Goal: Task Accomplishment & Management: Manage account settings

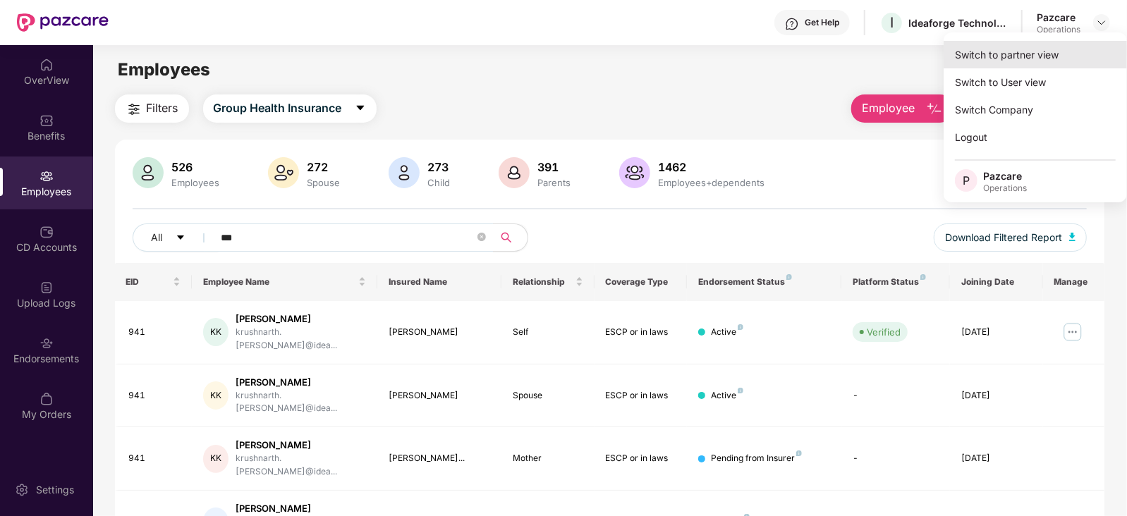
scroll to position [45, 0]
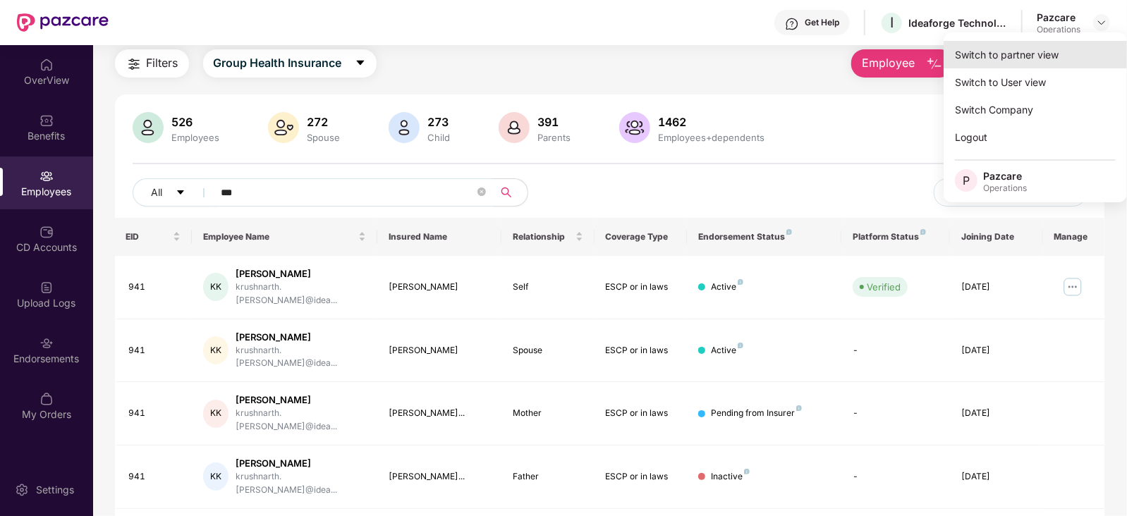
click at [994, 67] on div "Switch to partner view" at bounding box center [1035, 55] width 183 height 28
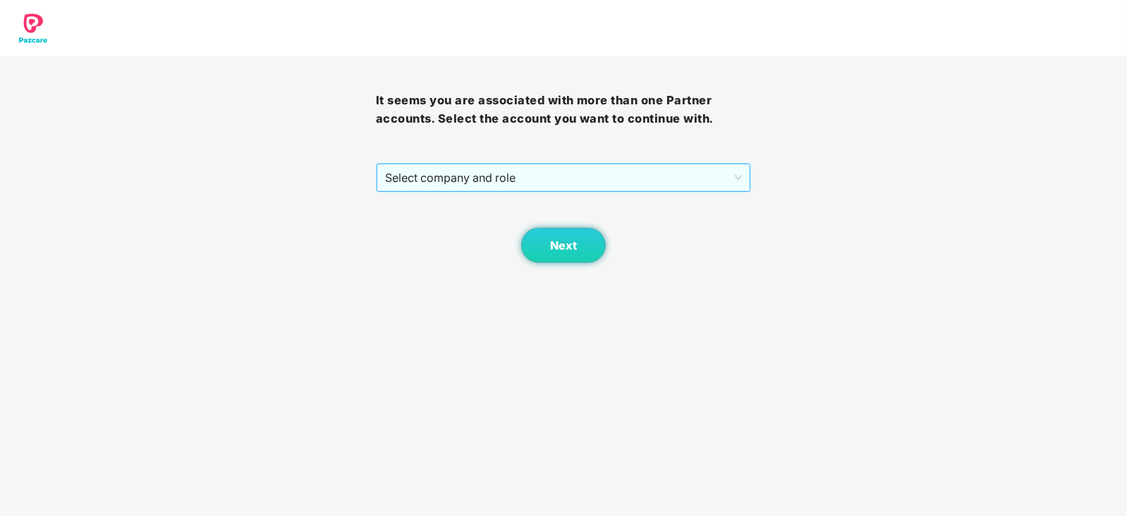
click at [530, 169] on span "Select company and role" at bounding box center [564, 177] width 358 height 27
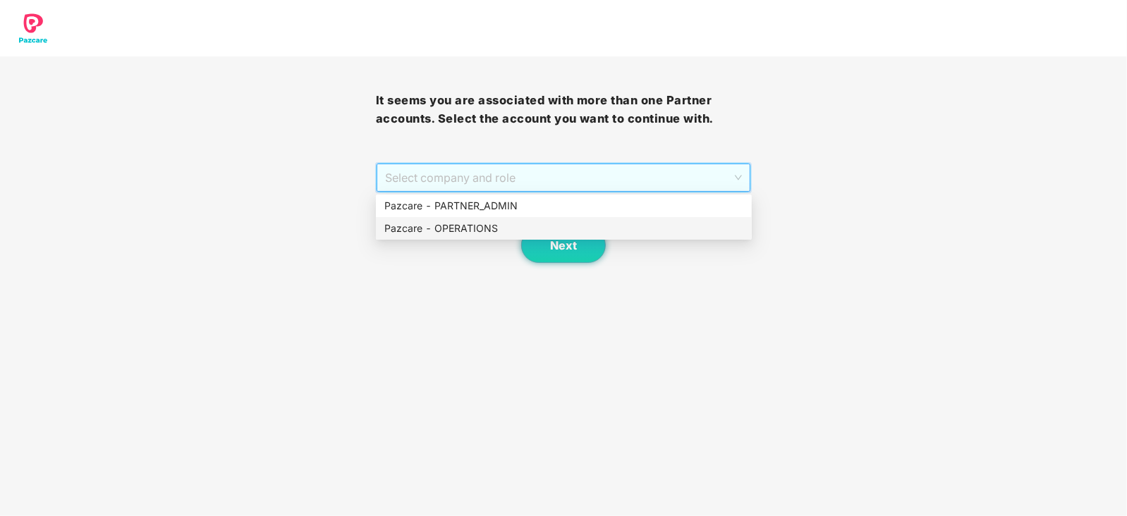
click at [463, 226] on div "Pazcare - OPERATIONS" at bounding box center [563, 229] width 359 height 16
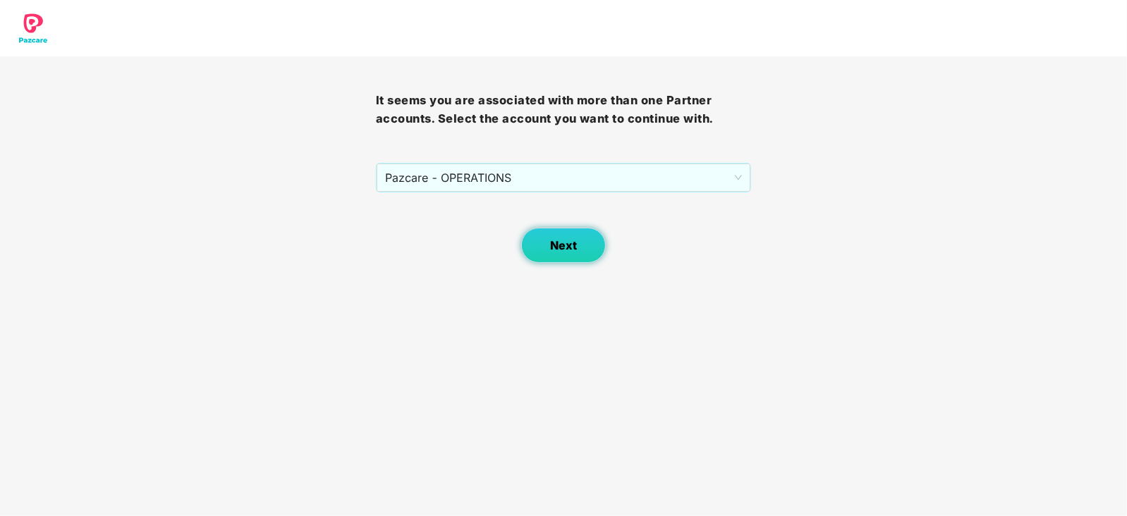
click at [561, 234] on button "Next" at bounding box center [563, 245] width 85 height 35
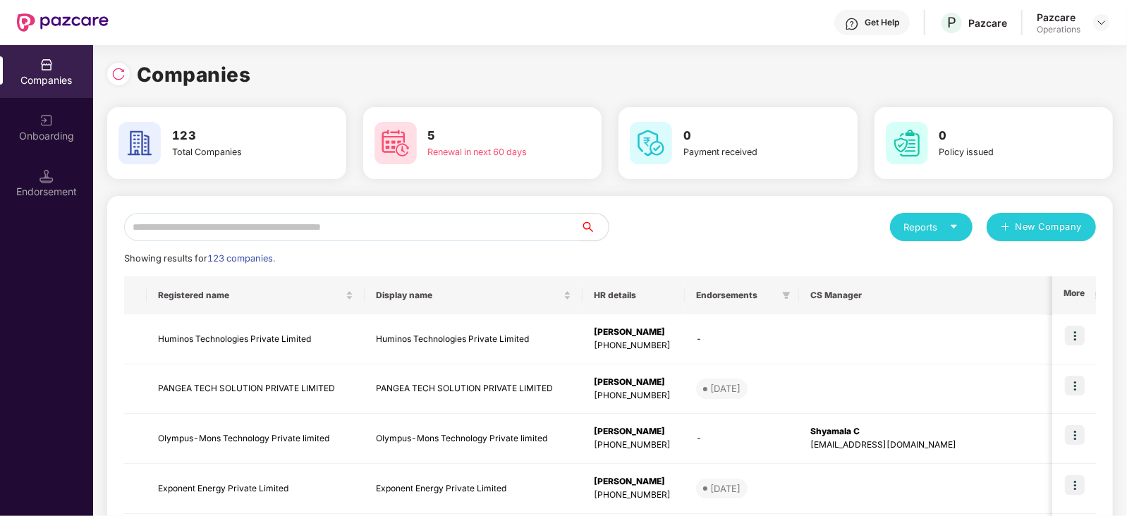
click at [377, 217] on input "text" at bounding box center [352, 227] width 456 height 28
click at [270, 229] on input "text" at bounding box center [352, 227] width 456 height 28
paste input "**********"
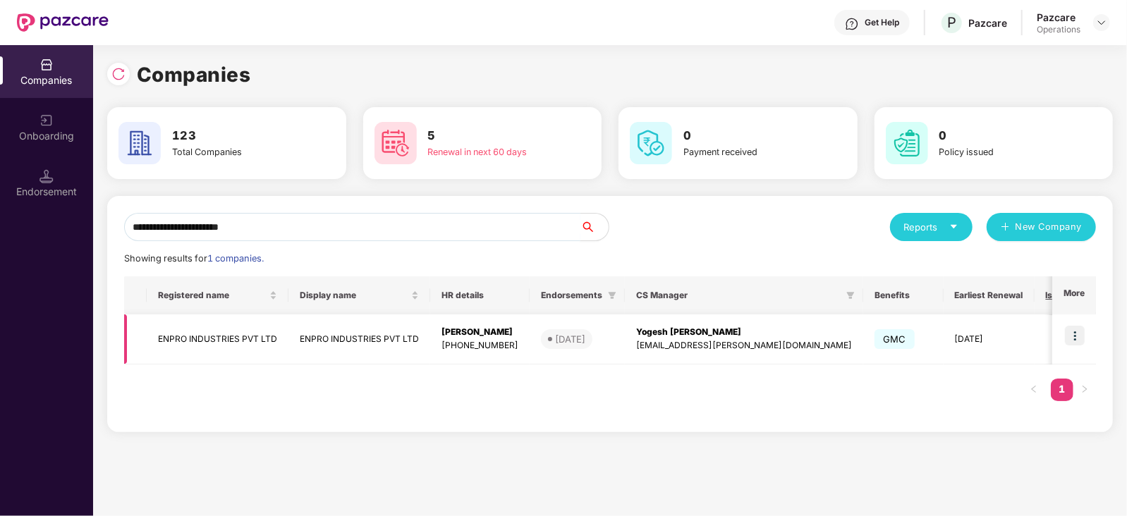
type input "**********"
click at [243, 354] on td "ENPRO INDUSTRIES PVT LTD" at bounding box center [218, 340] width 142 height 50
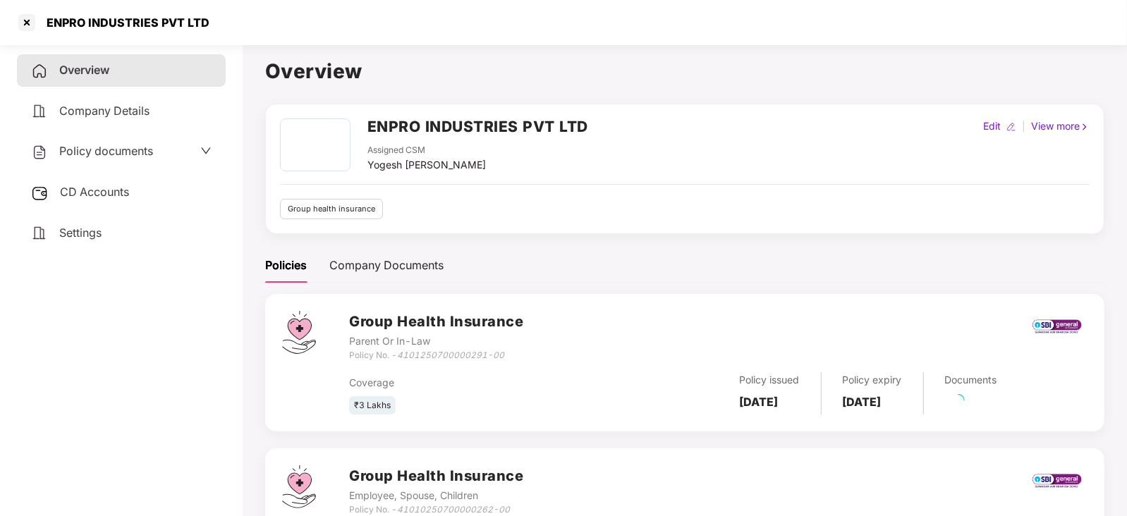
click at [118, 192] on span "CD Accounts" at bounding box center [94, 192] width 69 height 14
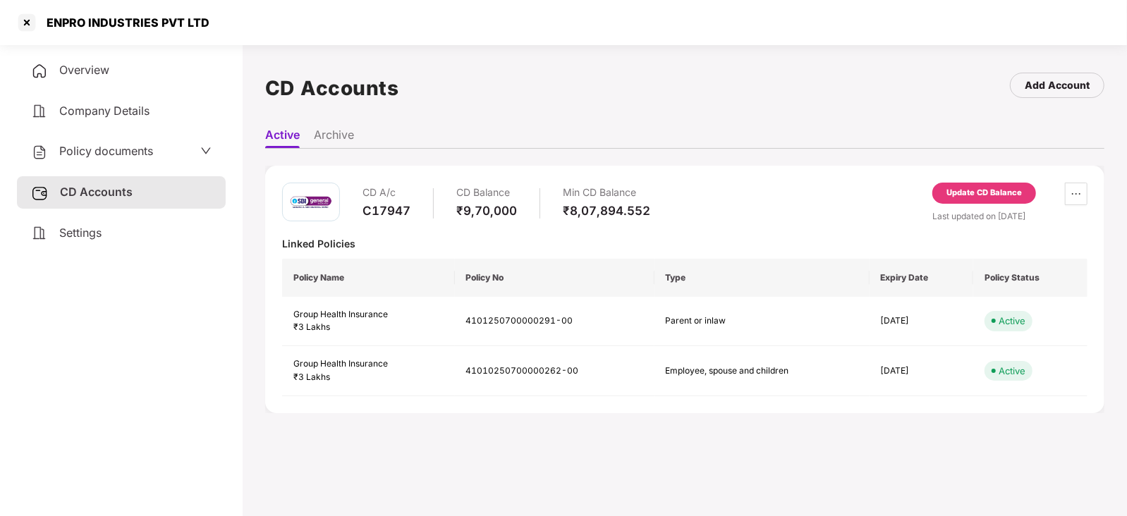
click at [985, 195] on div "Update CD Balance" at bounding box center [983, 193] width 75 height 13
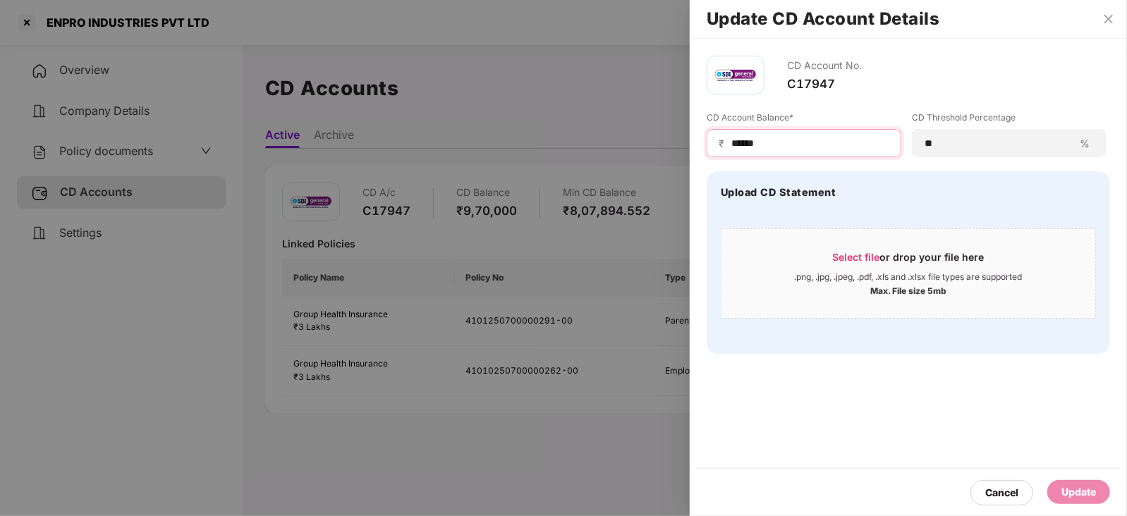
drag, startPoint x: 790, startPoint y: 139, endPoint x: 714, endPoint y: 139, distance: 76.2
click at [714, 139] on div "₹ ******" at bounding box center [804, 143] width 195 height 28
paste input
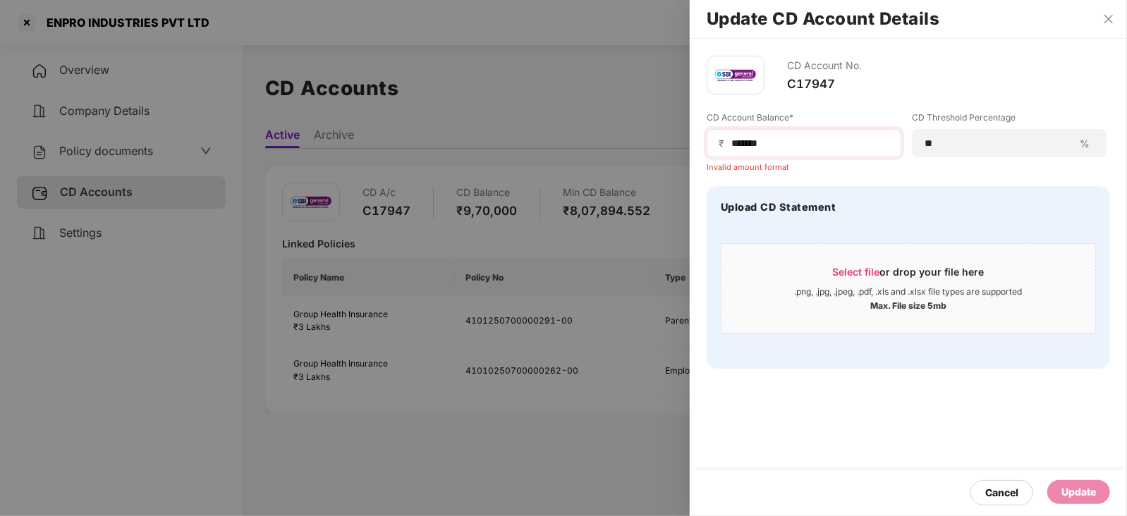
click at [727, 147] on span "₹" at bounding box center [724, 143] width 11 height 13
click at [730, 143] on div "₹ ******" at bounding box center [804, 143] width 195 height 28
click at [730, 143] on input "******" at bounding box center [809, 143] width 159 height 15
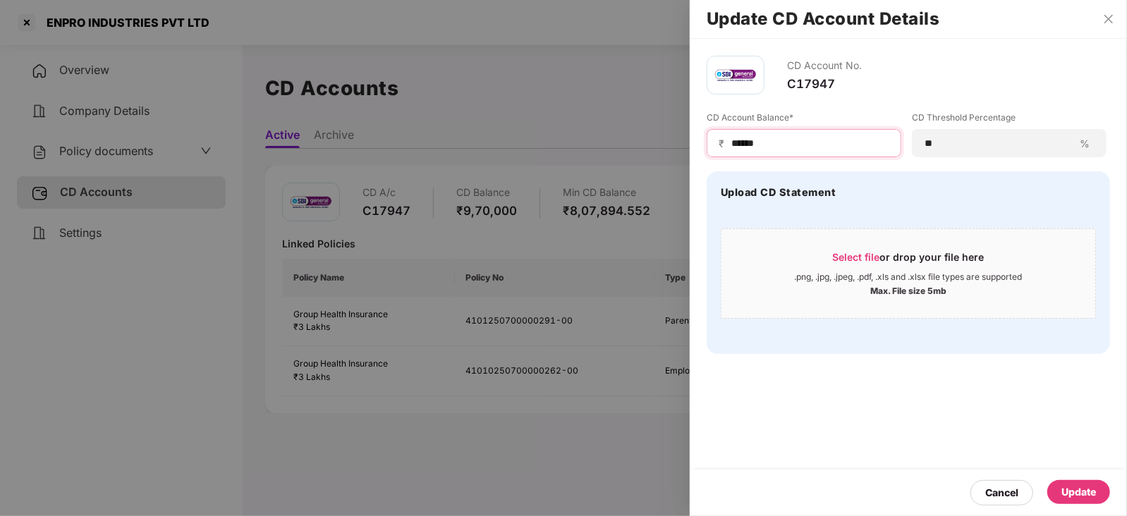
type input "******"
click at [1111, 480] on div "Cancel Update" at bounding box center [908, 493] width 437 height 47
click at [1093, 489] on div "Update" at bounding box center [1078, 492] width 35 height 16
click at [95, 159] on div at bounding box center [563, 258] width 1127 height 516
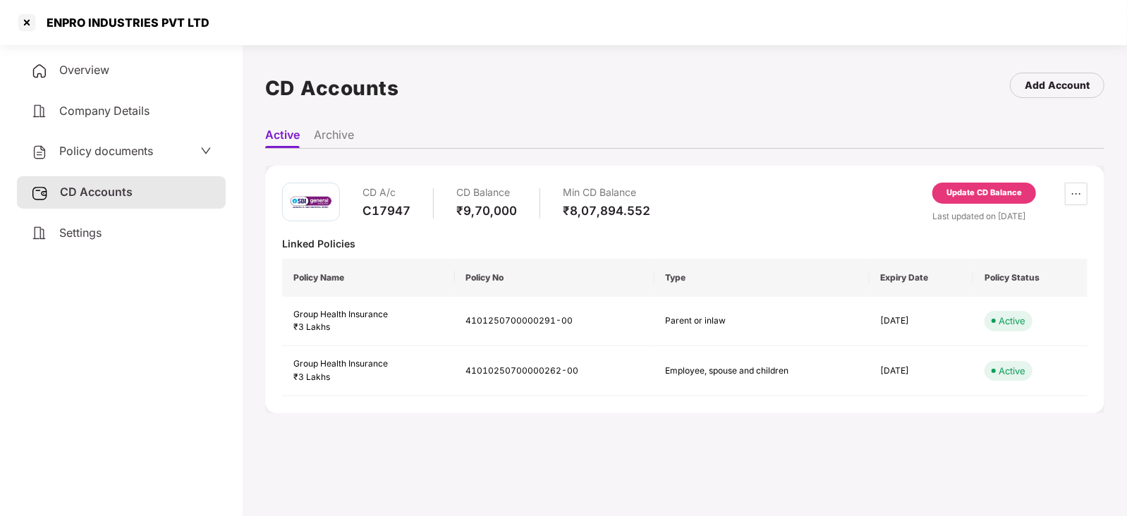
click at [95, 154] on span "Policy documents" at bounding box center [106, 151] width 94 height 14
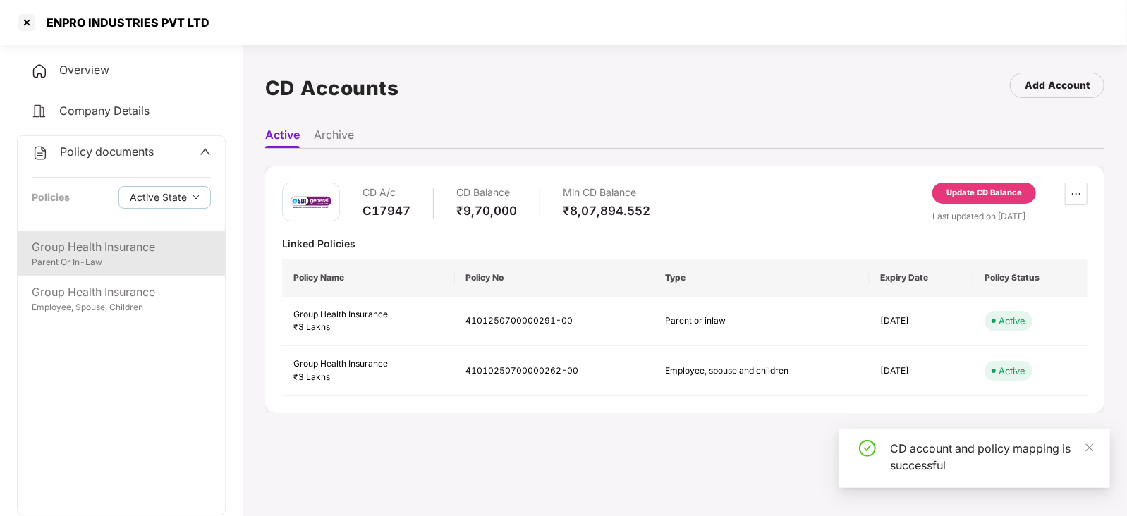
click at [104, 250] on div "Group Health Insurance" at bounding box center [121, 247] width 179 height 18
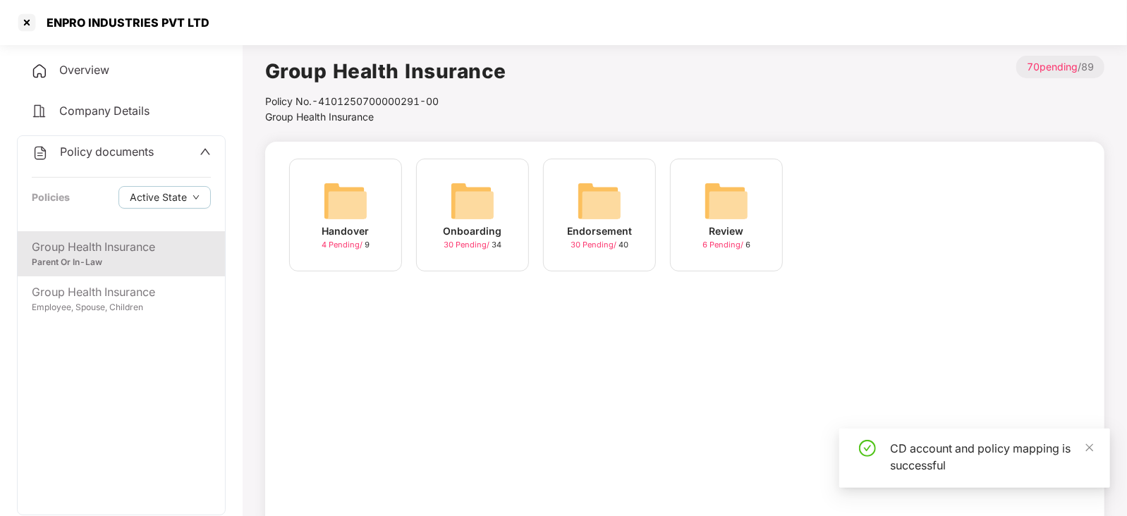
click at [617, 195] on img at bounding box center [599, 200] width 45 height 45
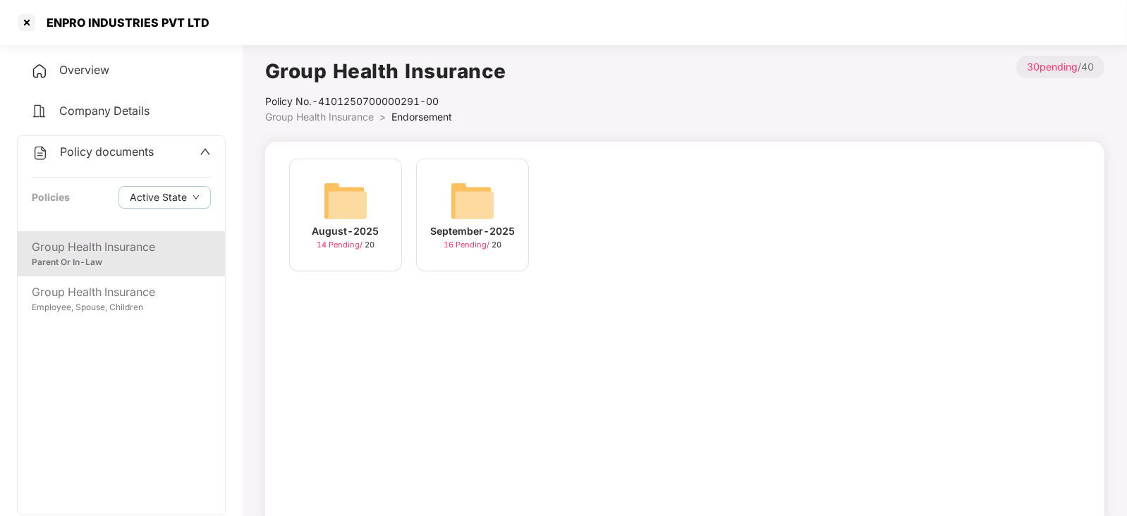
click at [490, 202] on img at bounding box center [472, 200] width 45 height 45
click at [456, 198] on img at bounding box center [472, 200] width 45 height 45
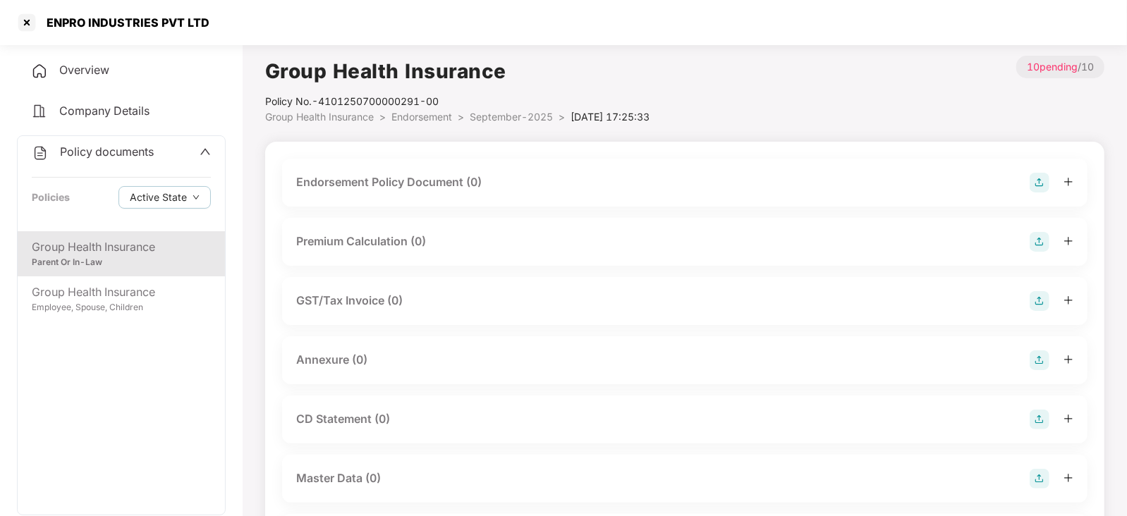
click at [1038, 185] on img at bounding box center [1040, 183] width 20 height 20
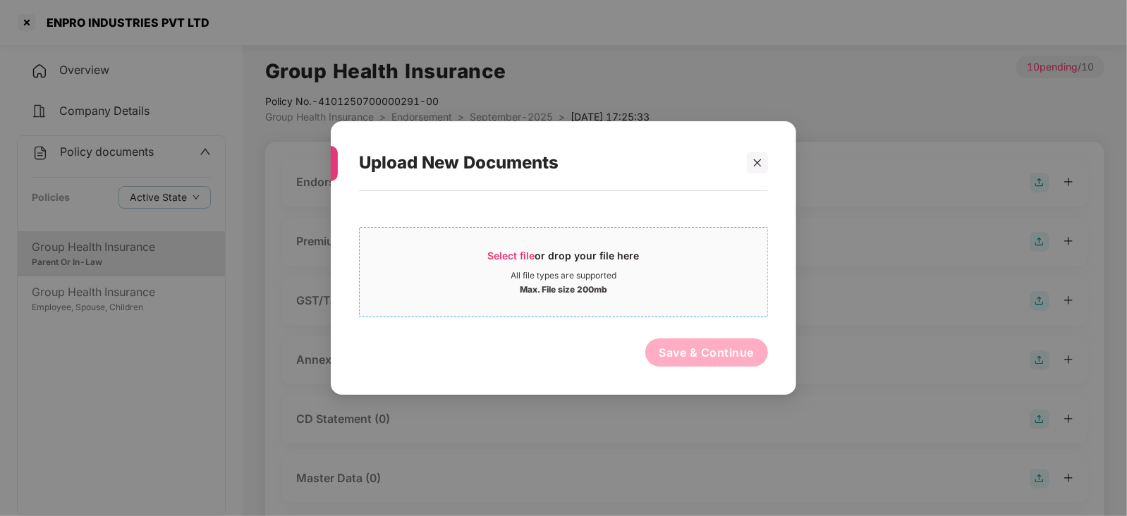
click at [517, 254] on span "Select file" at bounding box center [511, 256] width 47 height 12
click at [757, 166] on icon "close" at bounding box center [757, 163] width 10 height 10
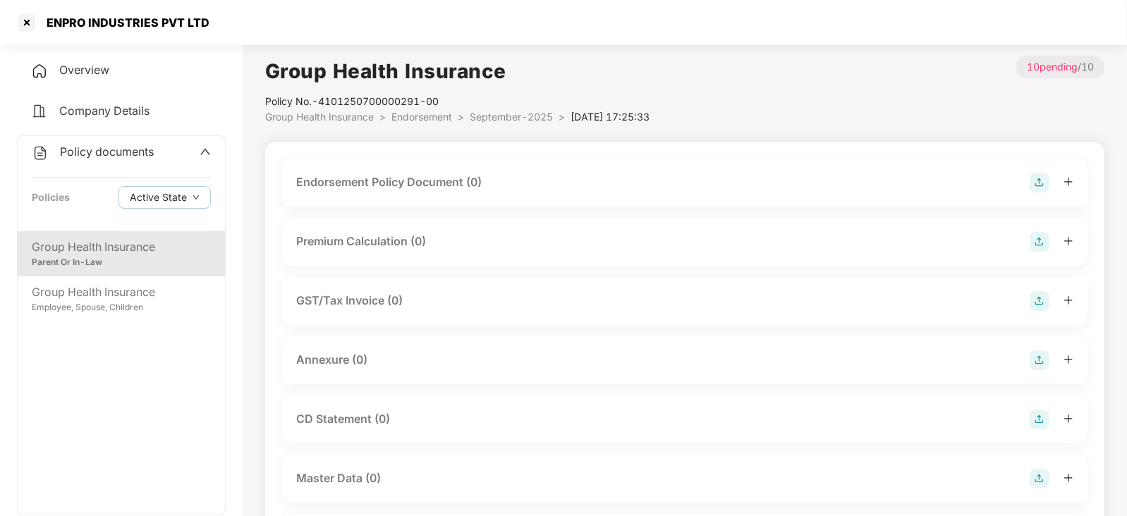
click at [1037, 187] on img at bounding box center [1040, 183] width 20 height 20
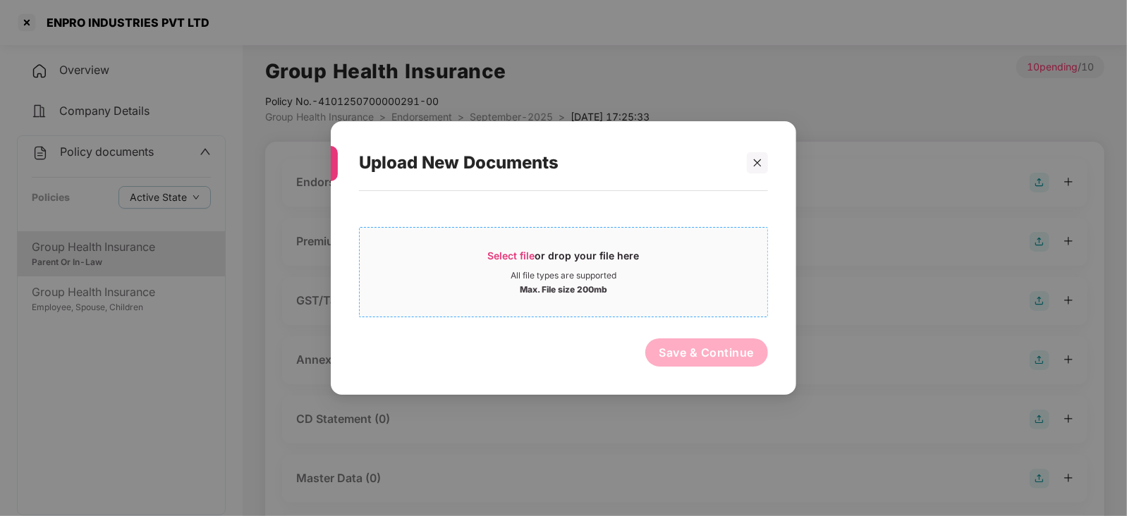
click at [508, 252] on span "Select file" at bounding box center [511, 256] width 47 height 12
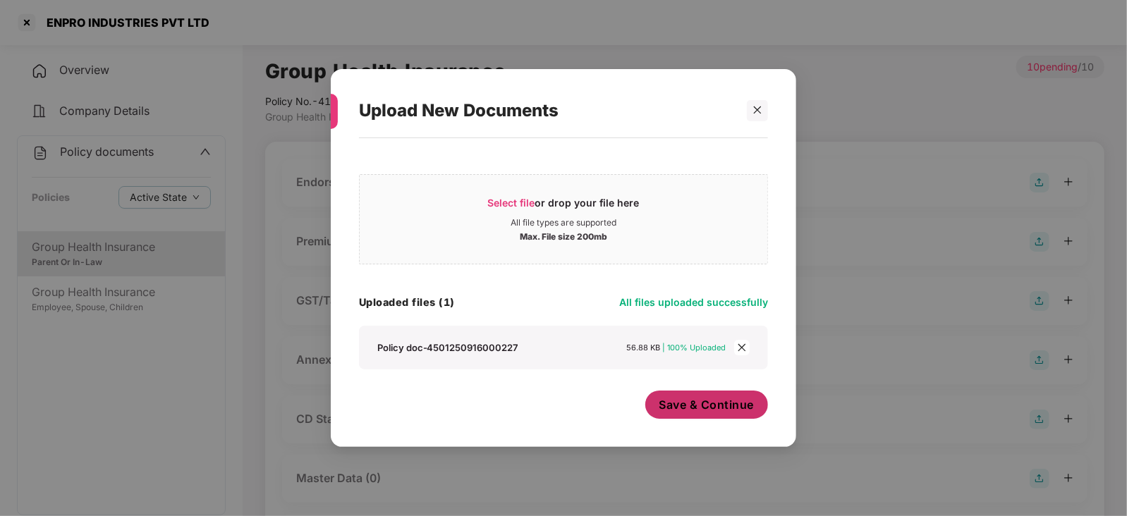
click at [684, 404] on span "Save & Continue" at bounding box center [706, 405] width 95 height 16
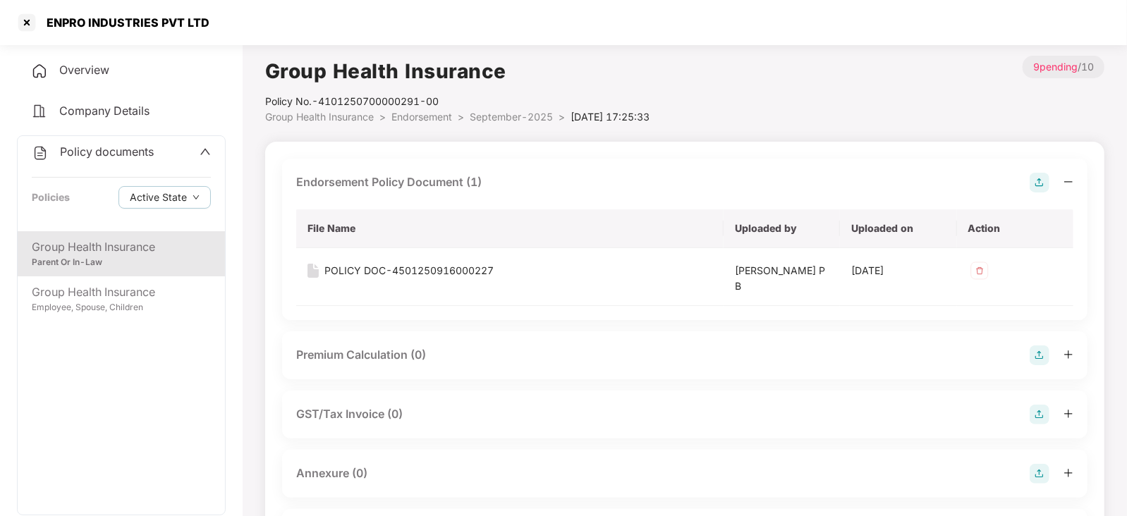
click at [1040, 348] on img at bounding box center [1040, 356] width 20 height 20
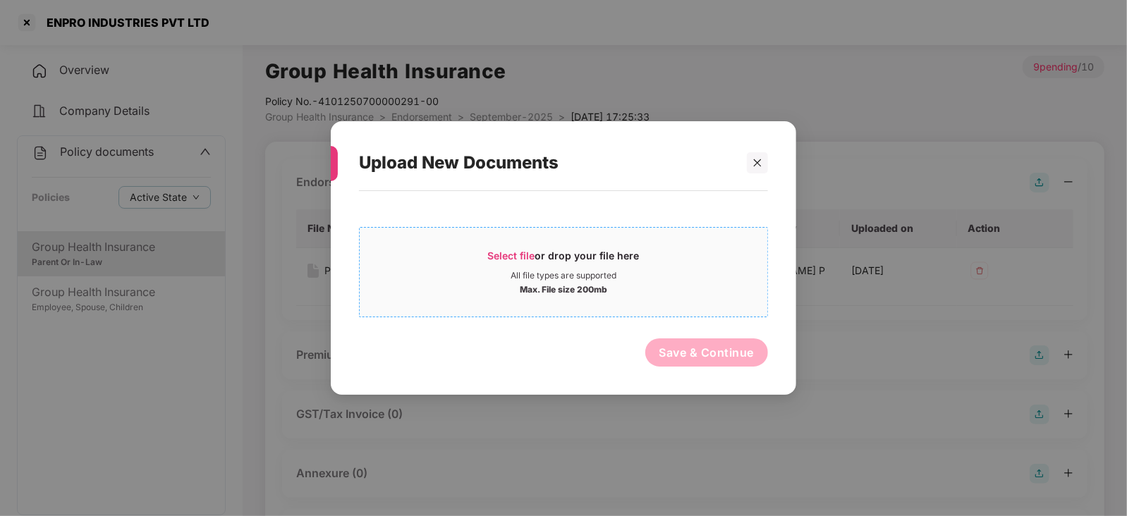
click at [495, 252] on span "Select file" at bounding box center [511, 256] width 47 height 12
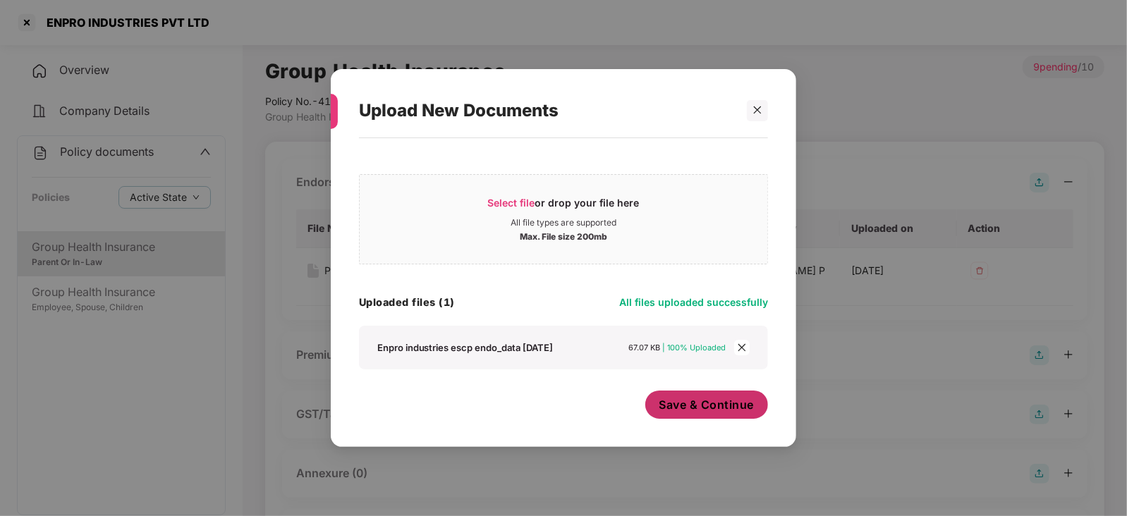
click at [685, 413] on span "Save & Continue" at bounding box center [706, 405] width 95 height 16
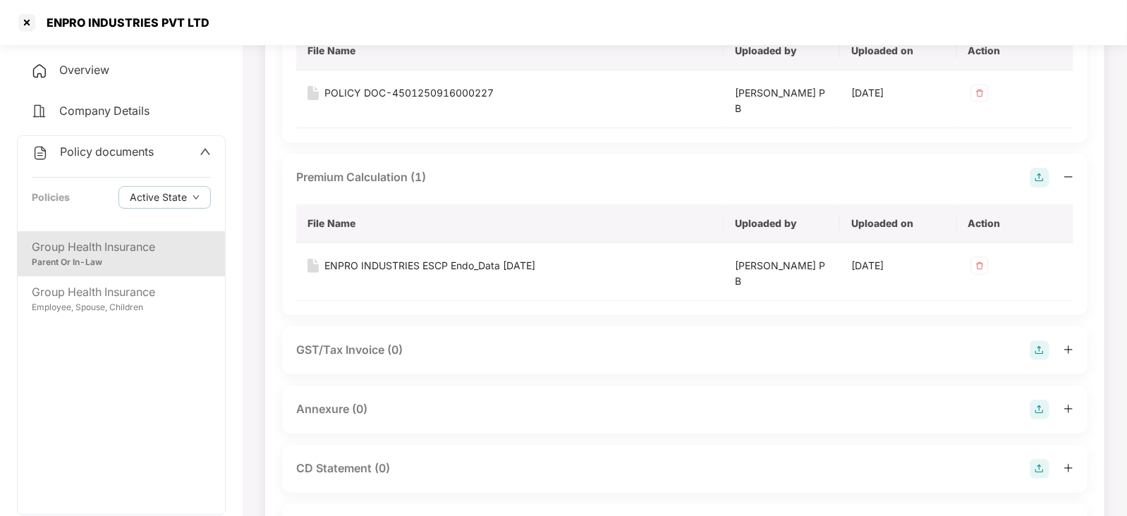
scroll to position [264, 0]
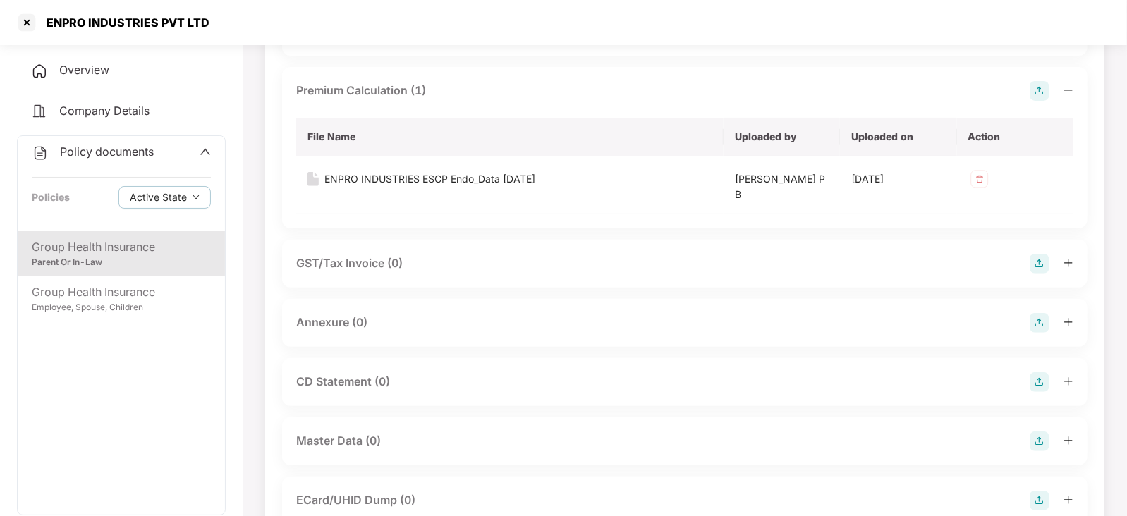
click at [1044, 322] on img at bounding box center [1040, 323] width 20 height 20
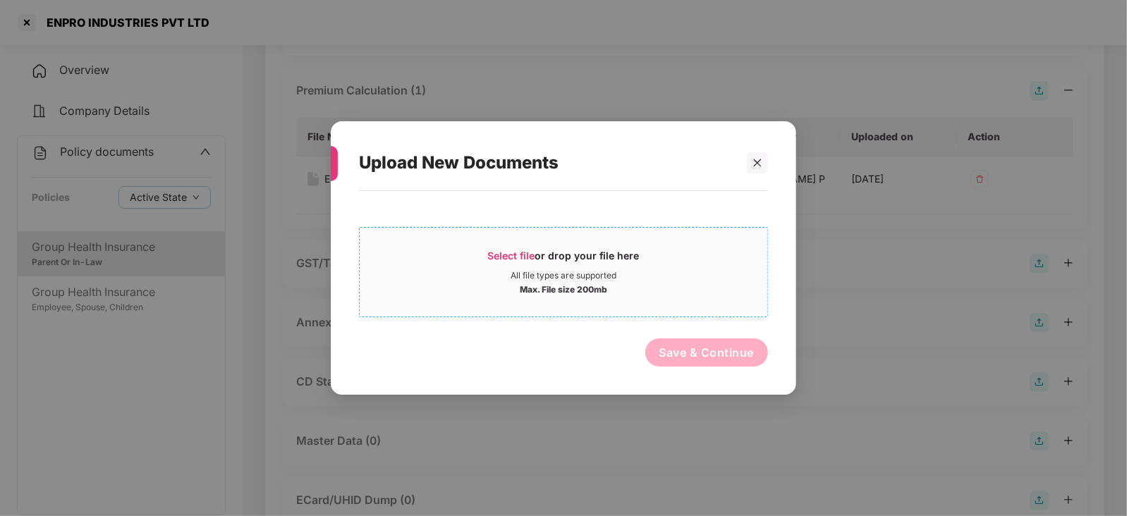
click at [518, 250] on span "Select file" at bounding box center [511, 256] width 47 height 12
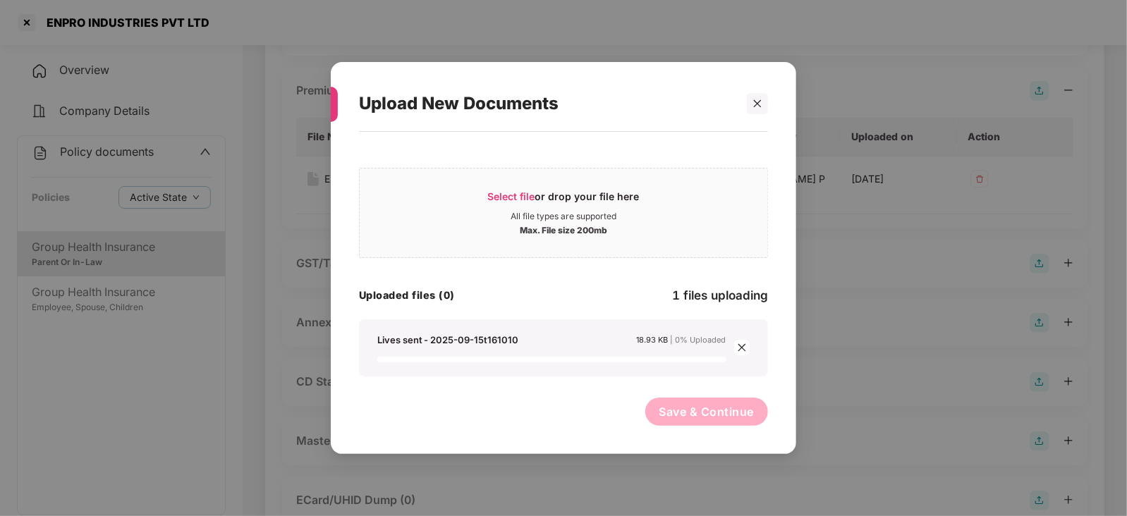
click at [573, 414] on div "Save & Continue" at bounding box center [563, 415] width 409 height 35
click at [642, 385] on div "Select file or drop your file here All file types are supported Max. File size …" at bounding box center [563, 286] width 409 height 294
click at [766, 102] on div at bounding box center [757, 103] width 21 height 21
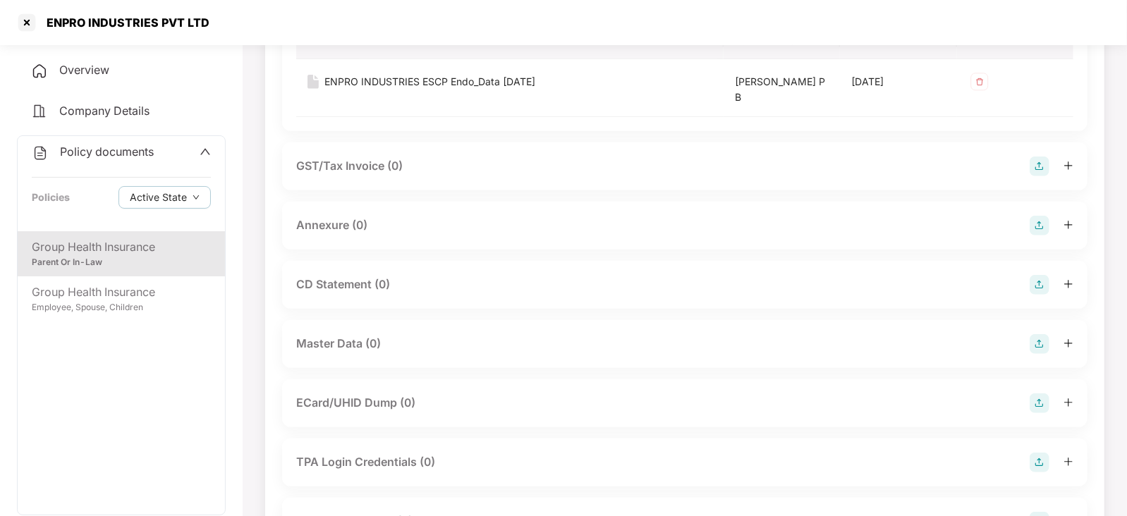
scroll to position [441, 0]
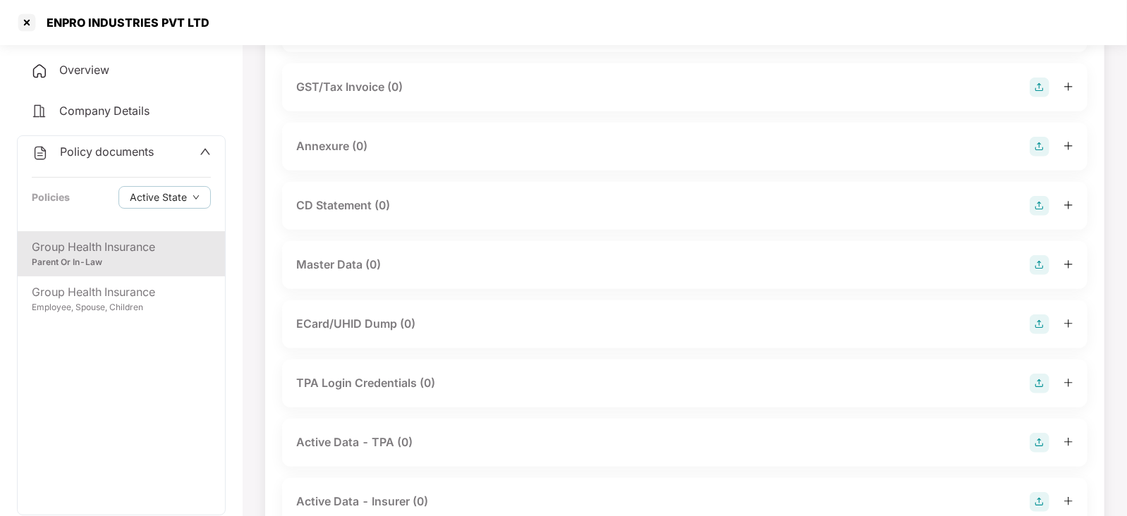
click at [1040, 266] on img at bounding box center [1040, 265] width 20 height 20
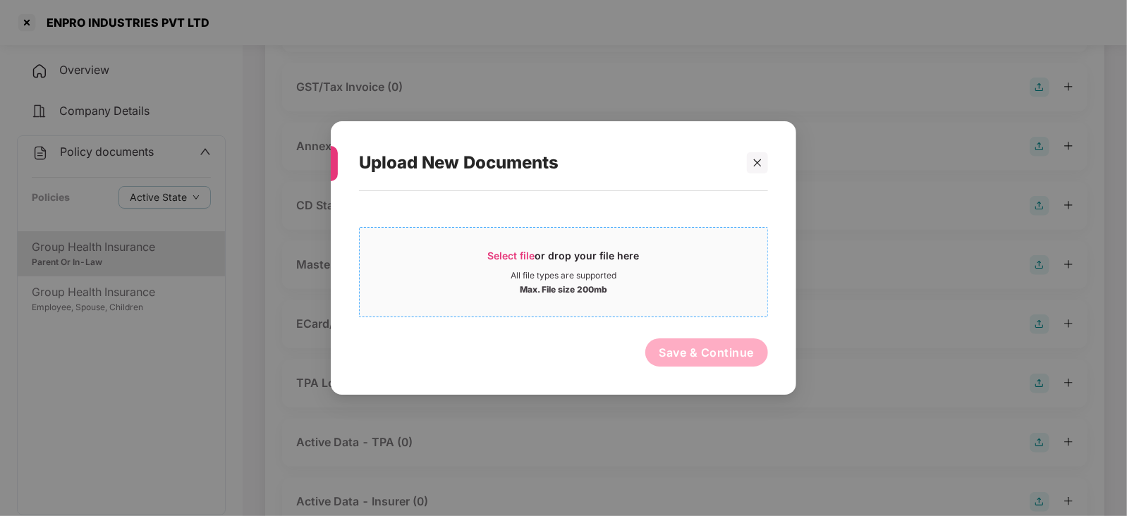
click at [513, 255] on span "Select file" at bounding box center [511, 256] width 47 height 12
click at [758, 165] on icon "close" at bounding box center [757, 163] width 10 height 10
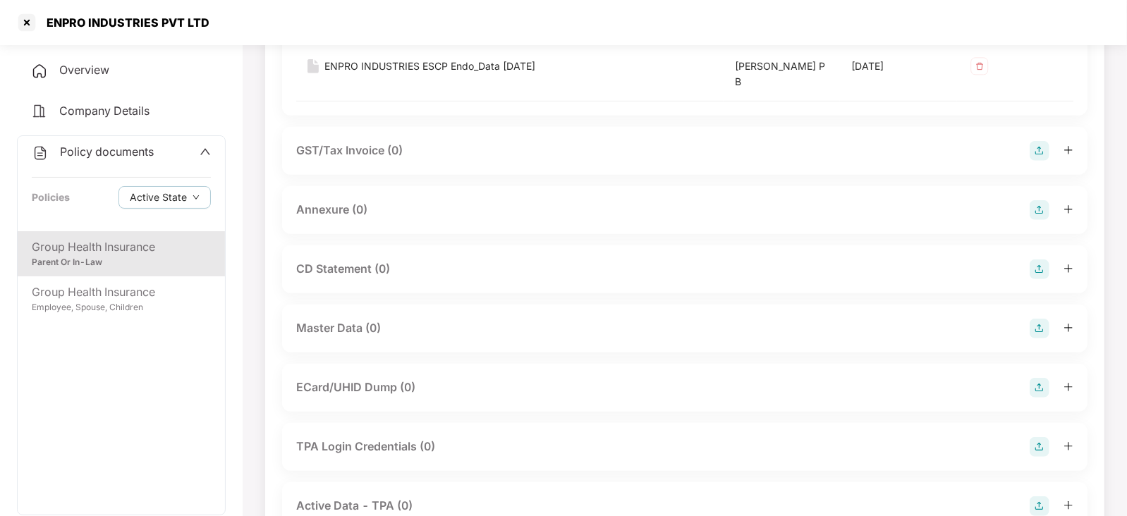
scroll to position [352, 0]
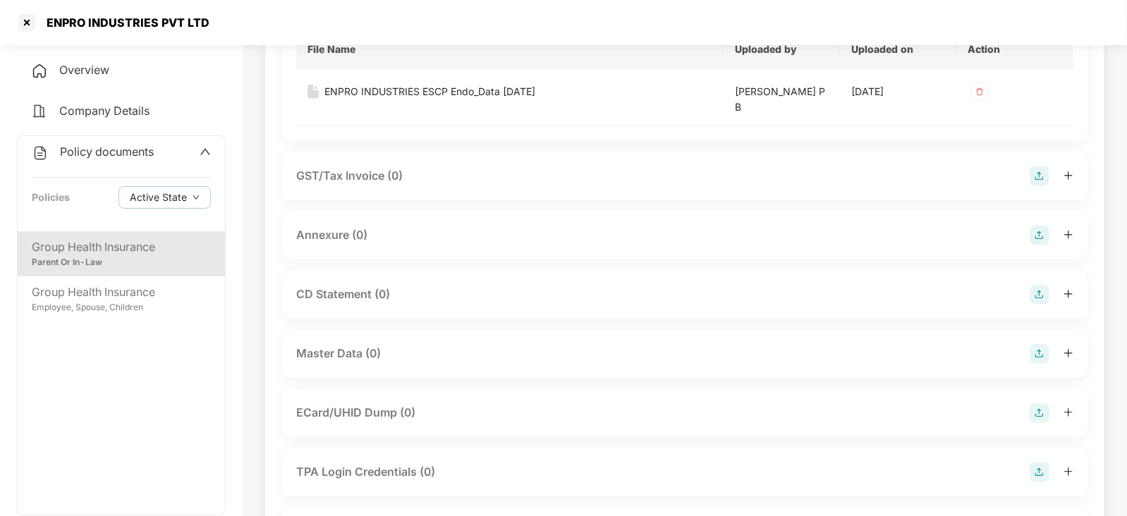
click at [1055, 230] on div at bounding box center [1052, 236] width 44 height 20
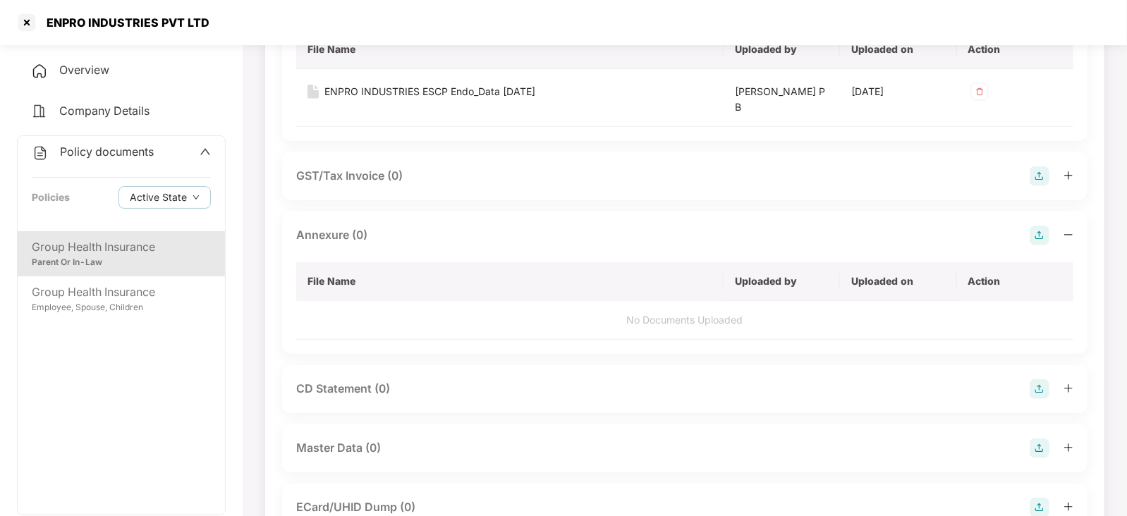
click at [1040, 231] on img at bounding box center [1040, 236] width 20 height 20
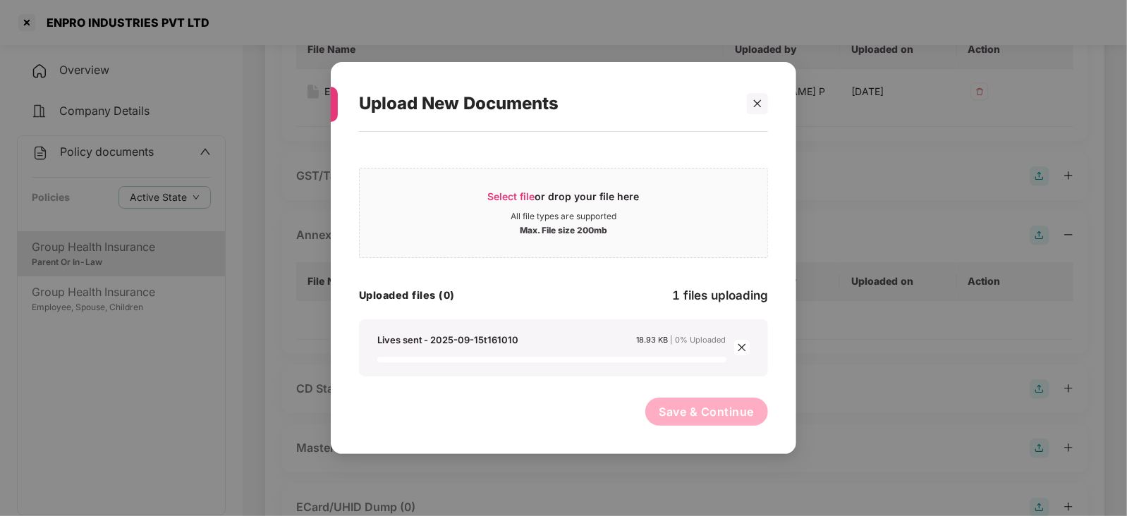
click at [739, 349] on icon "close" at bounding box center [742, 348] width 8 height 8
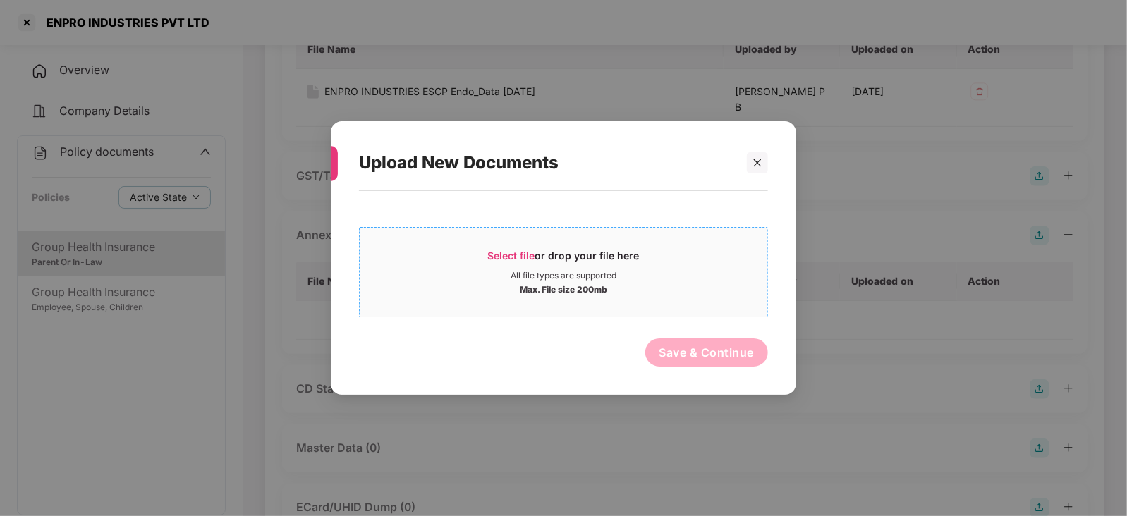
click at [520, 250] on span "Select file" at bounding box center [511, 256] width 47 height 12
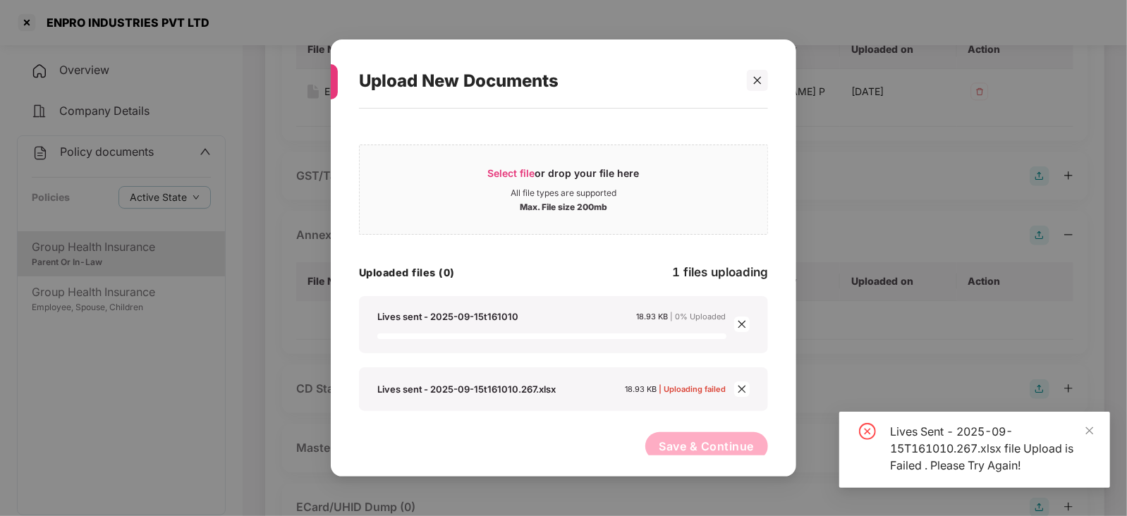
click at [741, 386] on icon "close" at bounding box center [742, 389] width 10 height 10
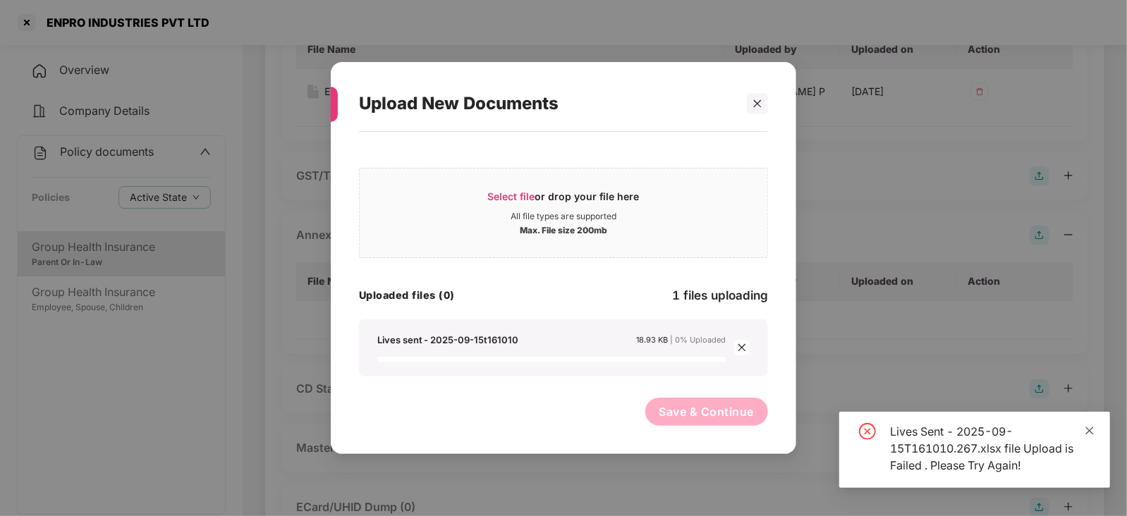
click at [1085, 435] on span at bounding box center [1090, 431] width 10 height 12
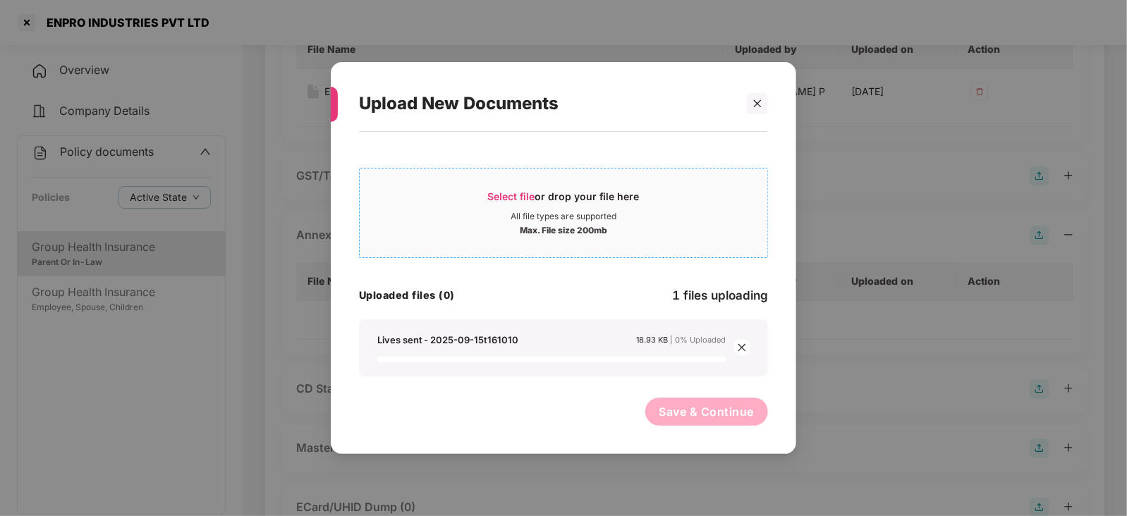
click at [525, 197] on span "Select file" at bounding box center [511, 196] width 47 height 12
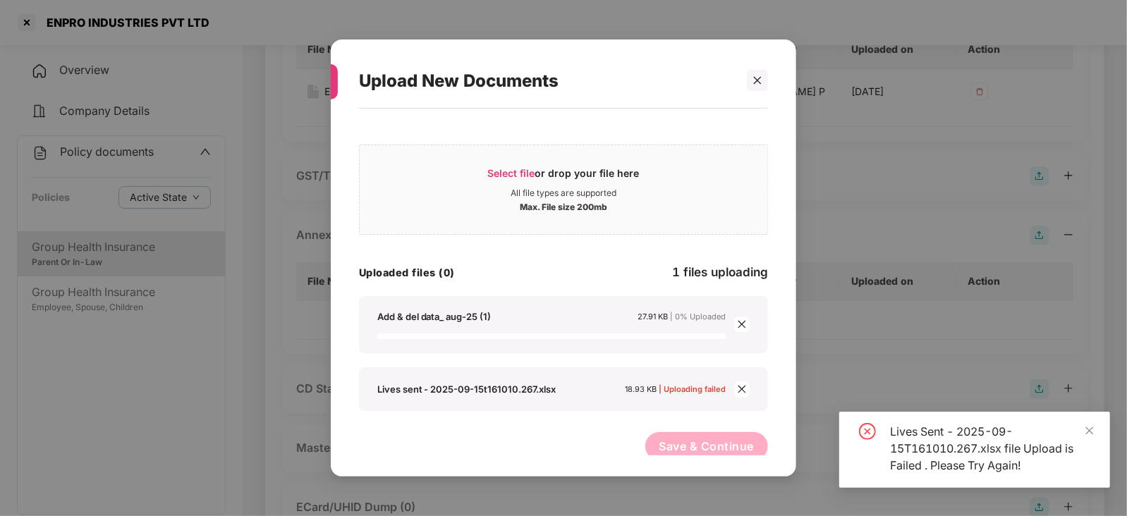
click at [750, 95] on div "Upload New Documents" at bounding box center [563, 81] width 409 height 55
click at [753, 87] on div at bounding box center [757, 80] width 21 height 21
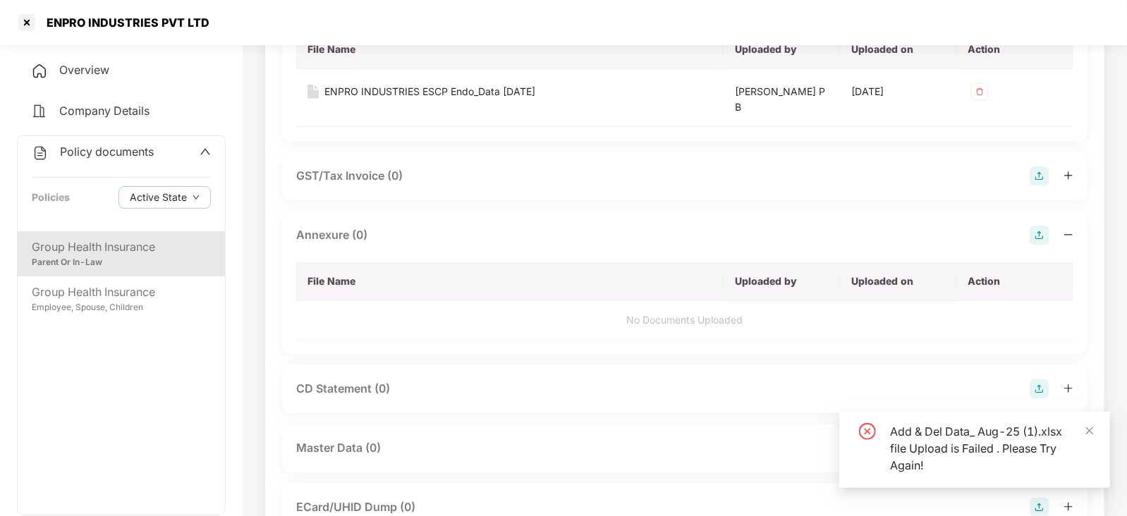
click at [542, 355] on div "Endorsement Policy Document (1) File Name Uploaded by Uploaded on Action POLICY…" at bounding box center [684, 264] width 805 height 914
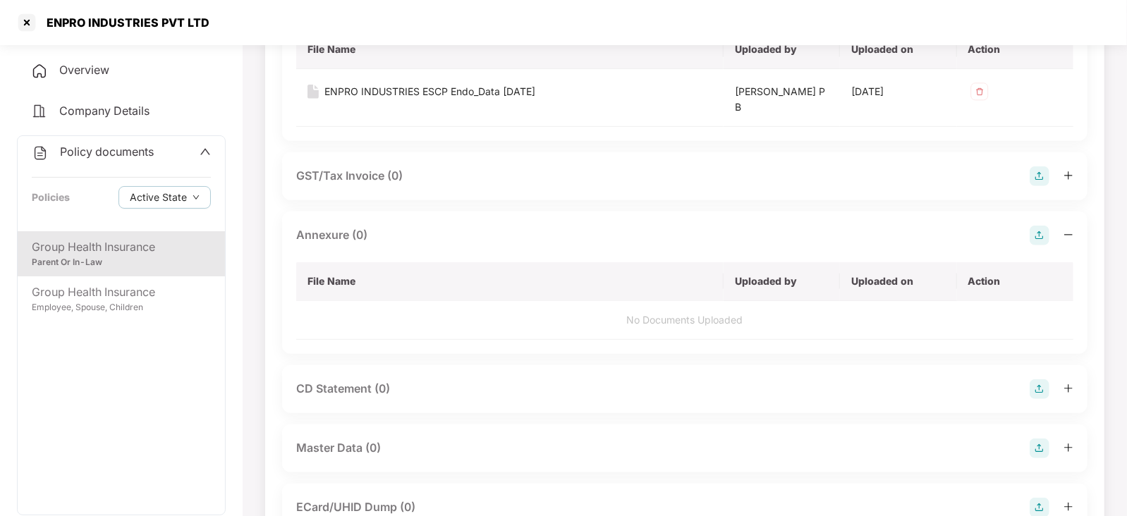
click at [1050, 230] on div at bounding box center [1052, 236] width 44 height 20
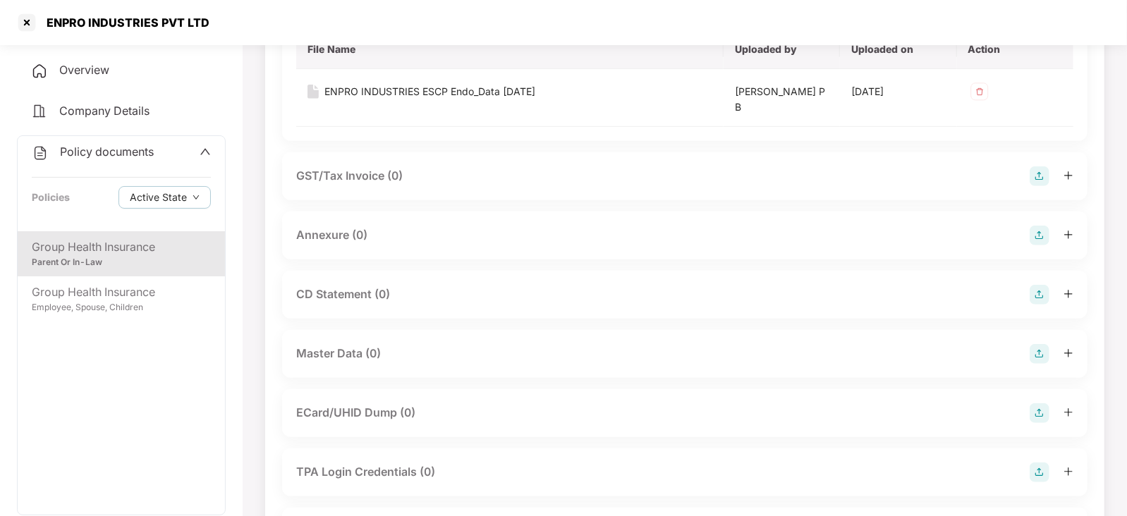
click at [1037, 232] on img at bounding box center [1040, 236] width 20 height 20
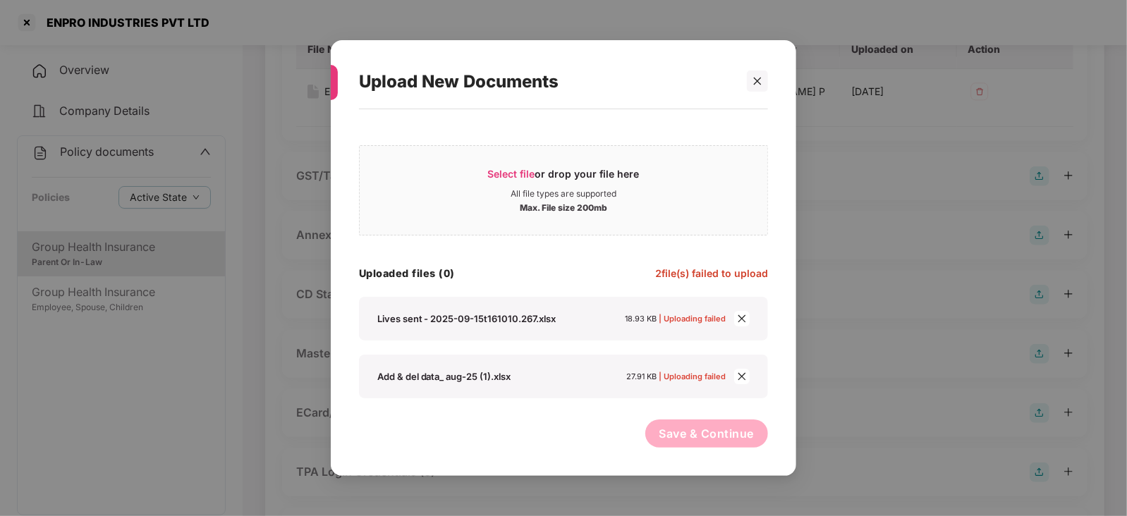
click at [737, 379] on icon "close" at bounding box center [742, 377] width 10 height 10
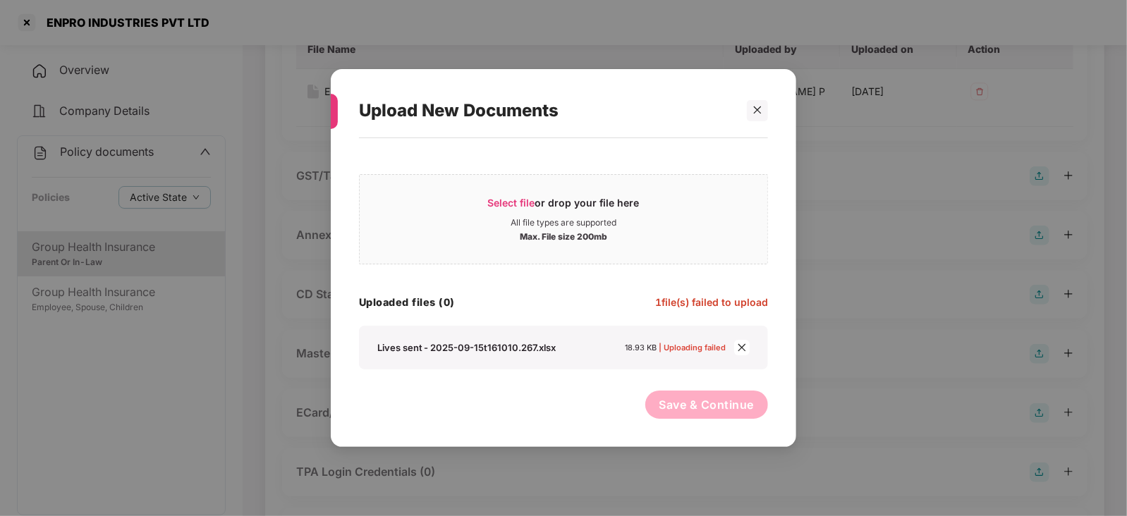
click at [748, 340] on span "close" at bounding box center [742, 348] width 16 height 16
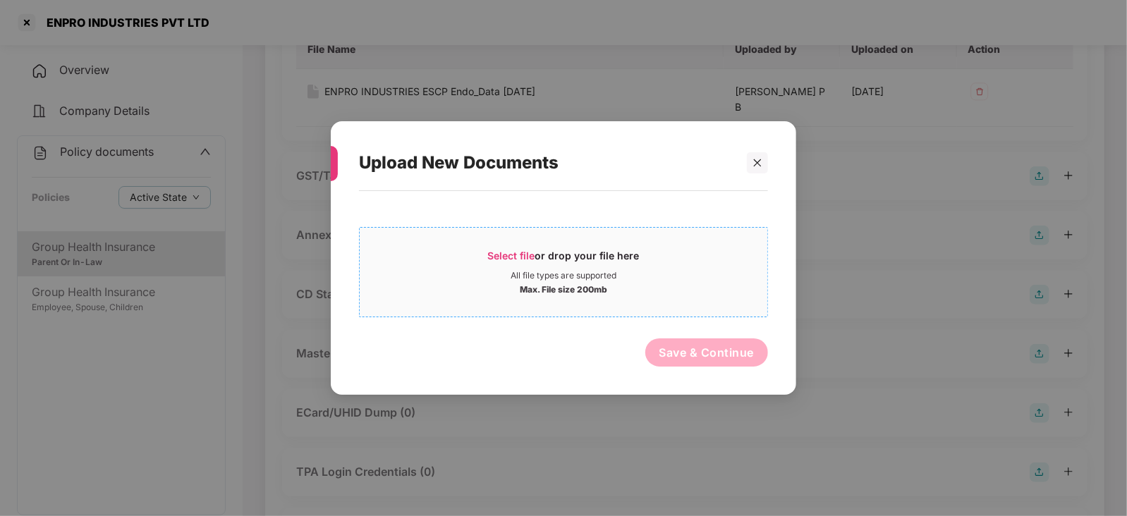
click at [519, 250] on span "Select file" at bounding box center [511, 256] width 47 height 12
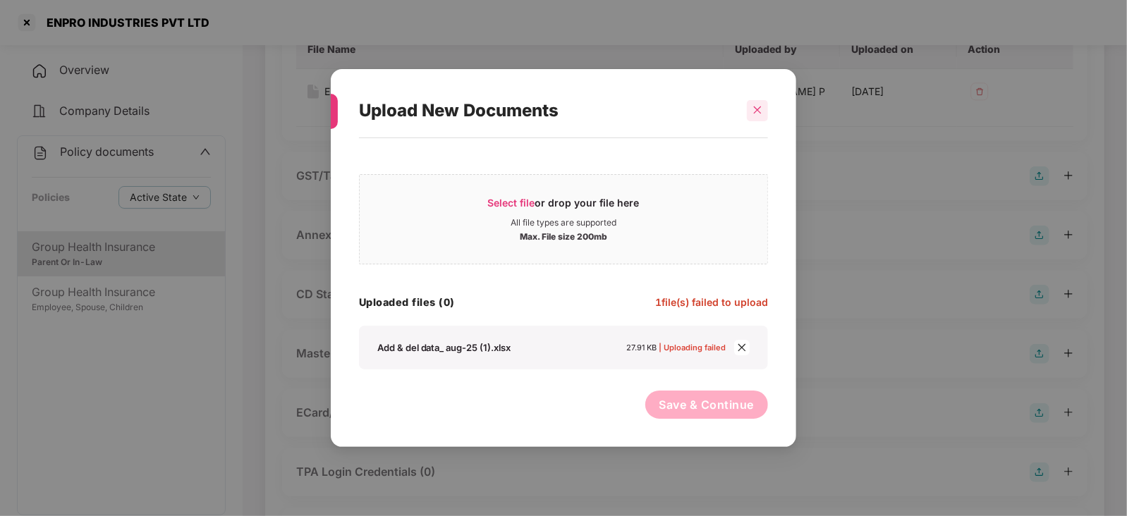
click at [748, 114] on div at bounding box center [757, 110] width 21 height 21
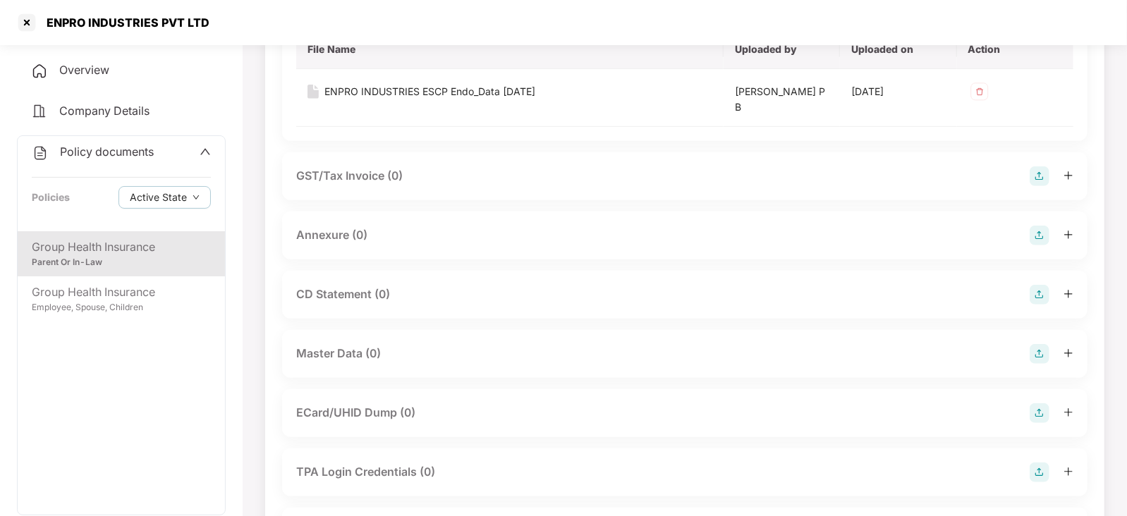
click at [1040, 238] on img at bounding box center [1040, 236] width 20 height 20
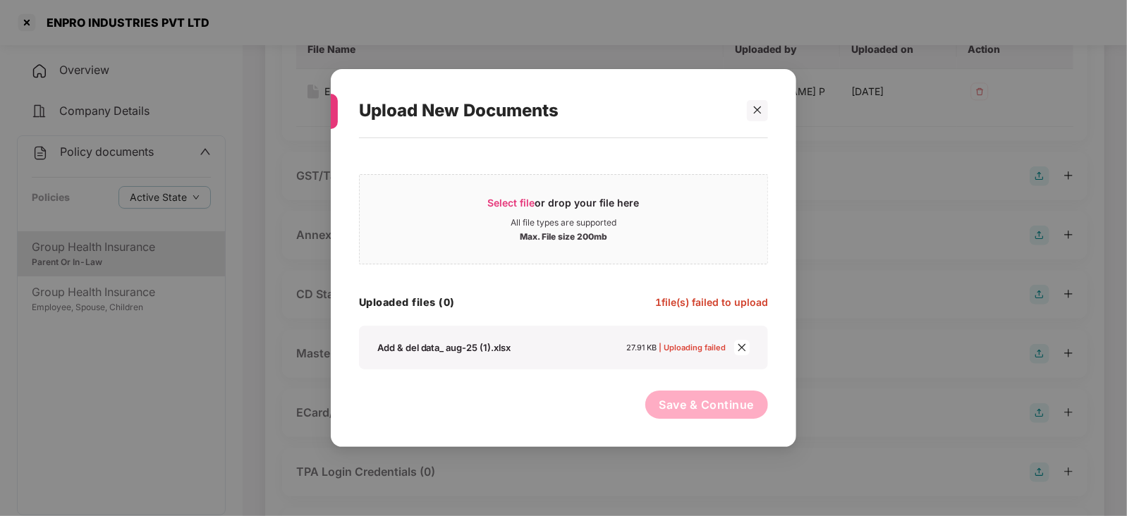
click at [745, 351] on span "close" at bounding box center [742, 348] width 16 height 16
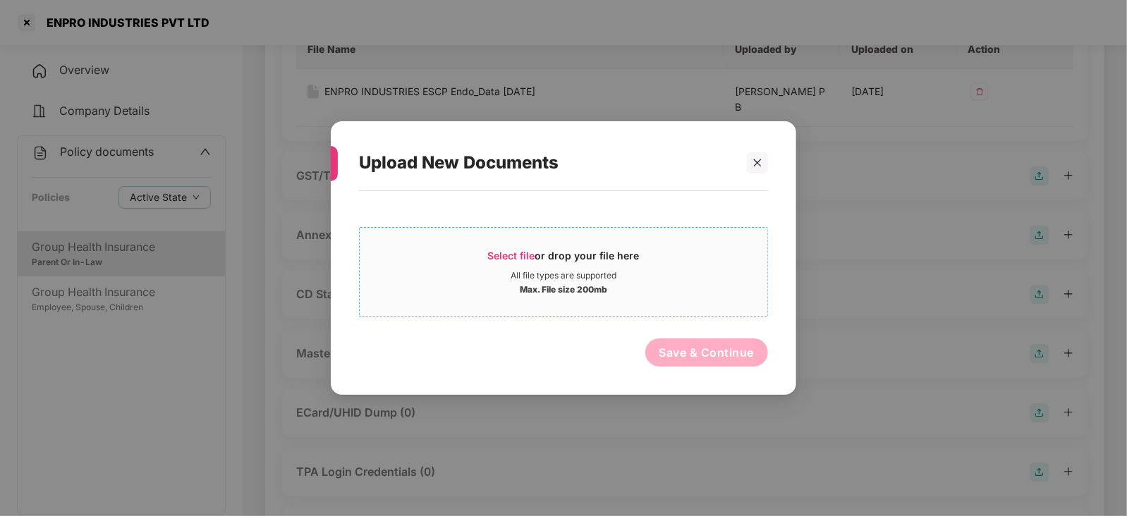
click at [515, 241] on span "Select file or drop your file here All file types are supported Max. File size …" at bounding box center [564, 272] width 408 height 68
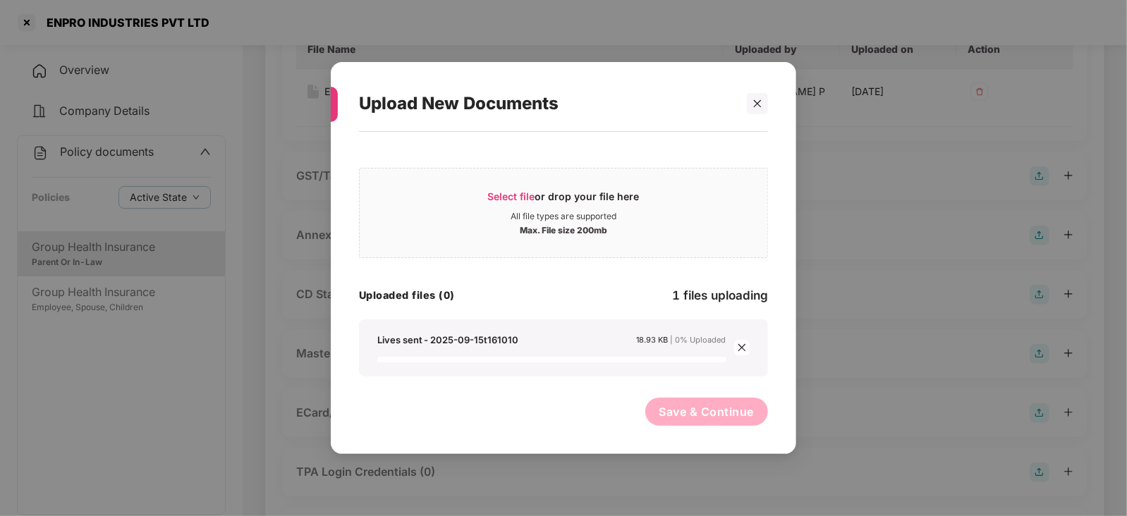
click at [576, 420] on div "Save & Continue" at bounding box center [563, 415] width 409 height 35
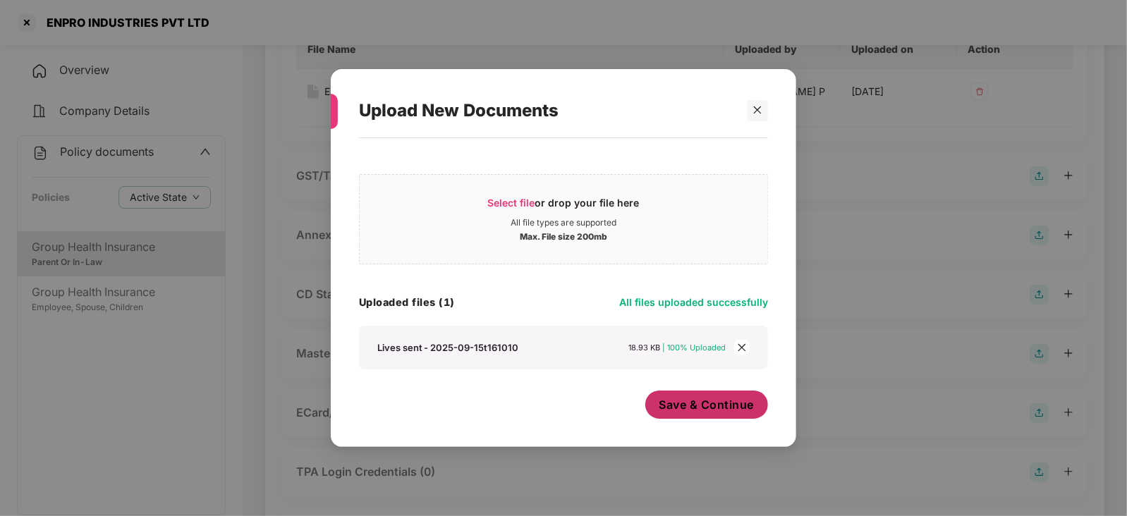
click at [698, 410] on span "Save & Continue" at bounding box center [706, 405] width 95 height 16
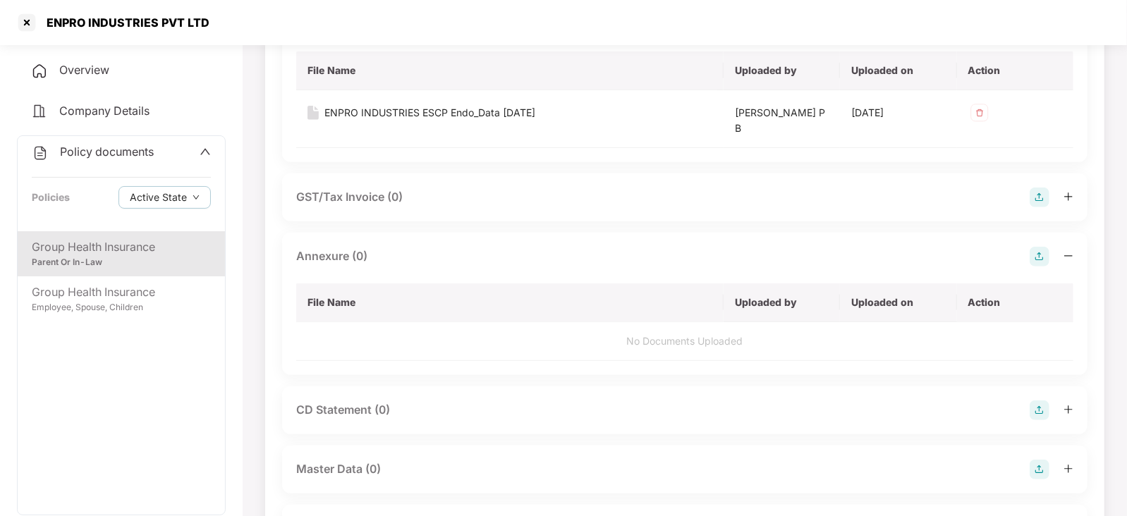
scroll to position [441, 0]
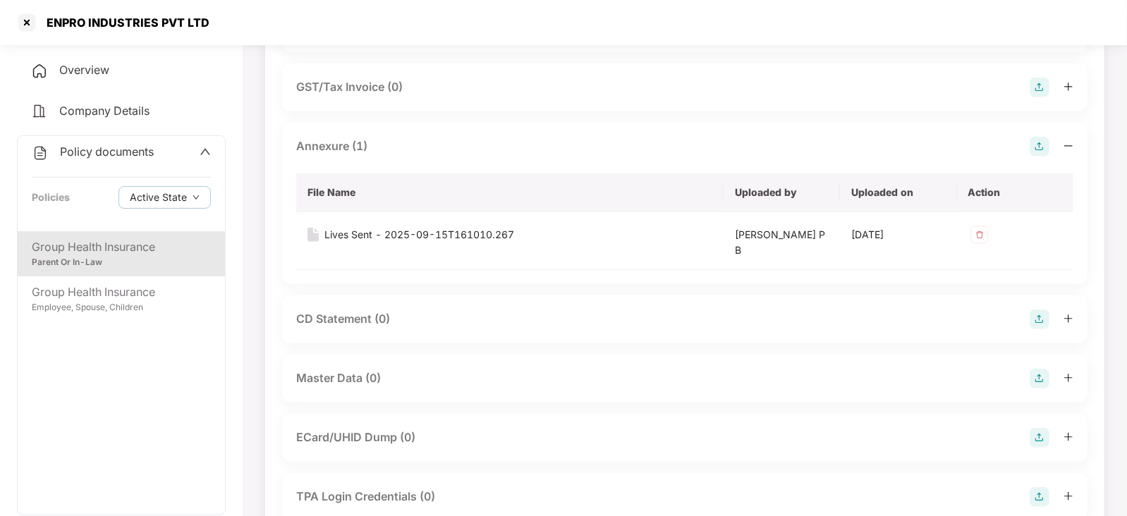
drag, startPoint x: 1051, startPoint y: 350, endPoint x: 1048, endPoint y: 360, distance: 10.9
click at [1050, 353] on div "Endorsement Policy Document (1) File Name Uploaded by Uploaded on Action POLICY…" at bounding box center [684, 184] width 805 height 933
click at [1040, 372] on img at bounding box center [1040, 379] width 20 height 20
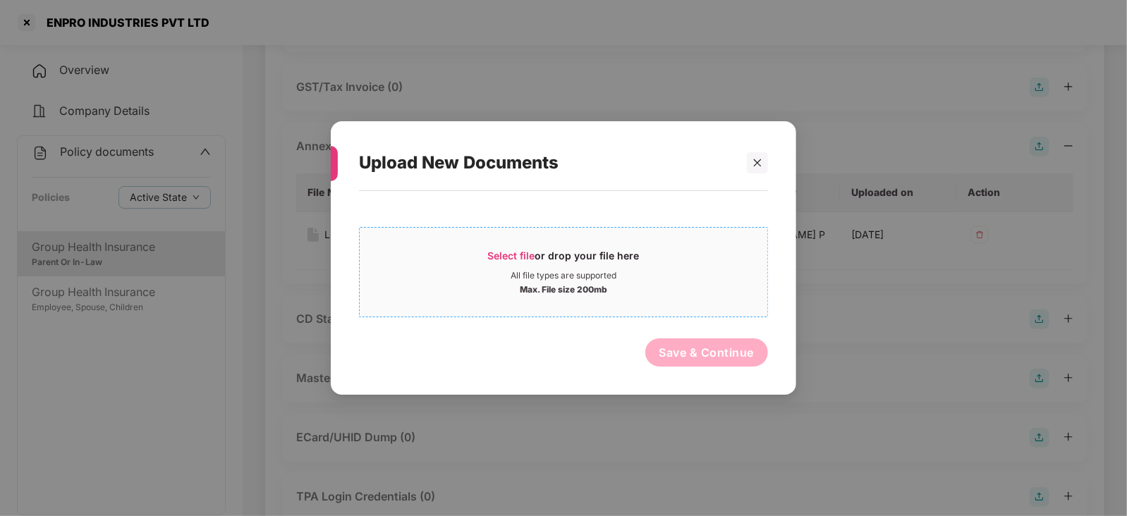
click at [518, 252] on span "Select file" at bounding box center [511, 256] width 47 height 12
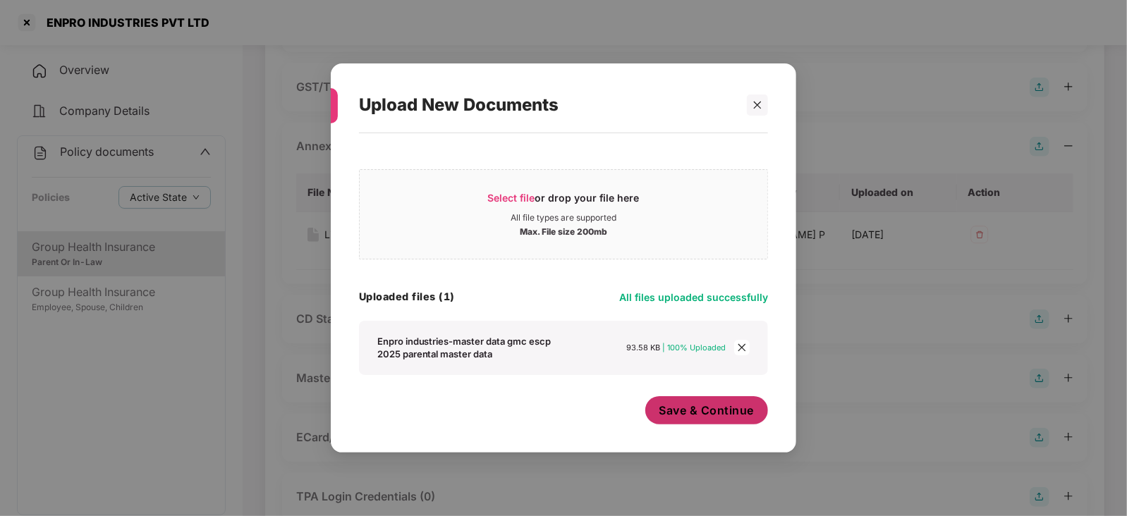
click at [713, 416] on span "Save & Continue" at bounding box center [706, 411] width 95 height 16
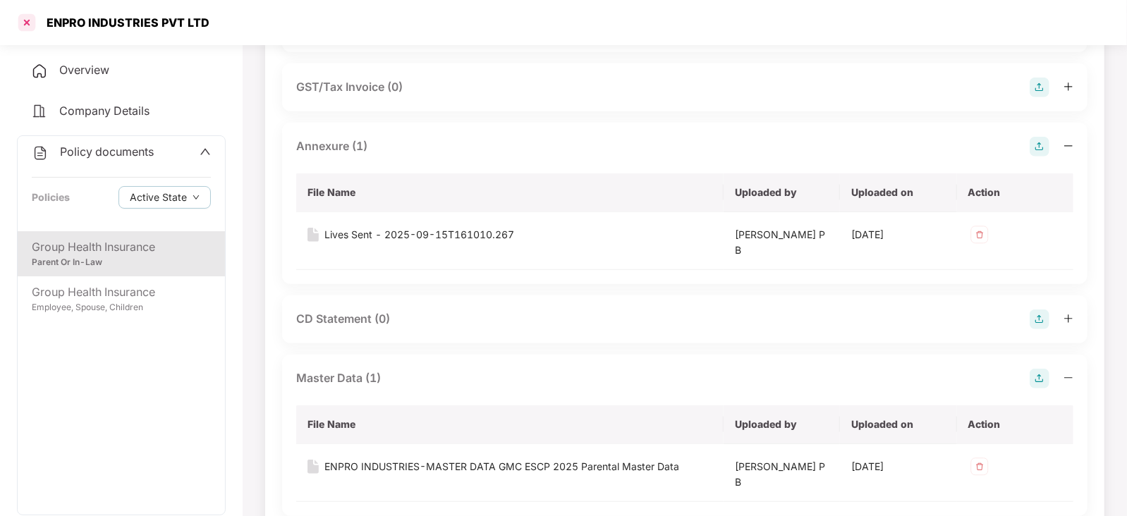
click at [18, 18] on div at bounding box center [27, 22] width 23 height 23
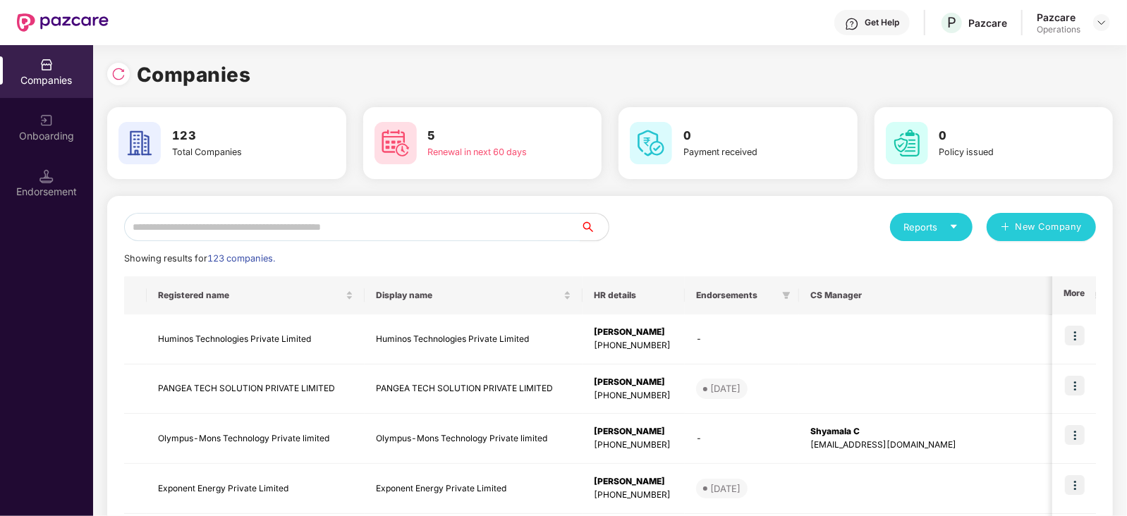
scroll to position [0, 0]
click at [214, 227] on input "text" at bounding box center [352, 227] width 456 height 28
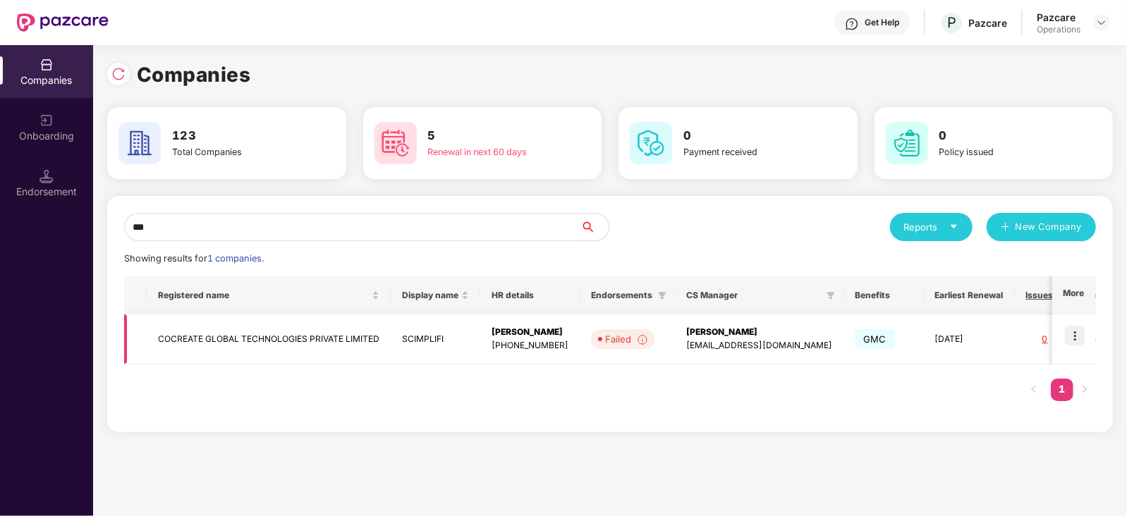
type input "***"
click at [1086, 333] on td at bounding box center [1074, 340] width 44 height 50
click at [1073, 331] on img at bounding box center [1075, 336] width 20 height 20
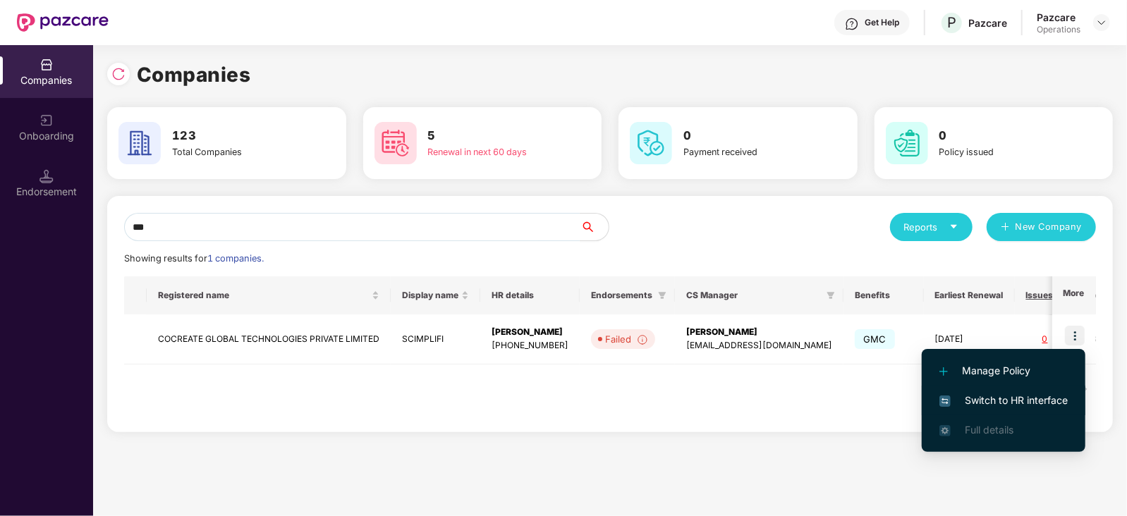
click at [1047, 389] on li "Switch to HR interface" at bounding box center [1004, 401] width 164 height 30
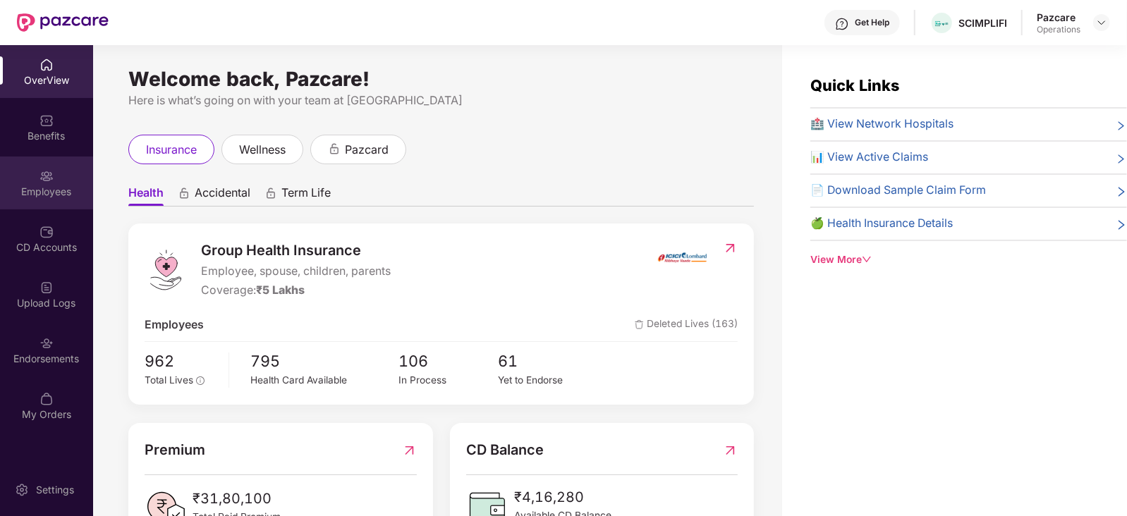
click at [47, 204] on div "Employees" at bounding box center [46, 183] width 93 height 53
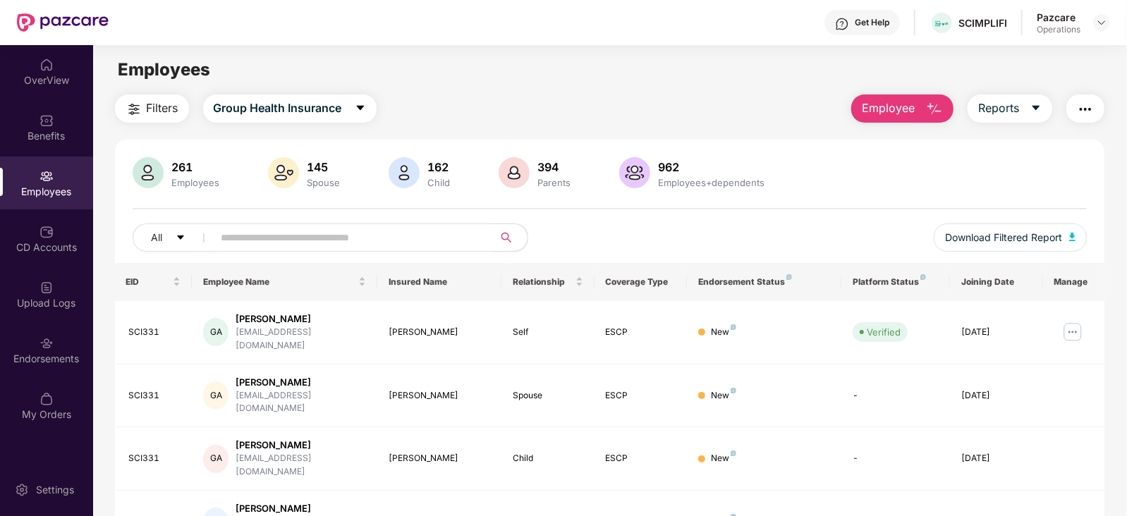
click at [137, 103] on img "button" at bounding box center [134, 109] width 17 height 17
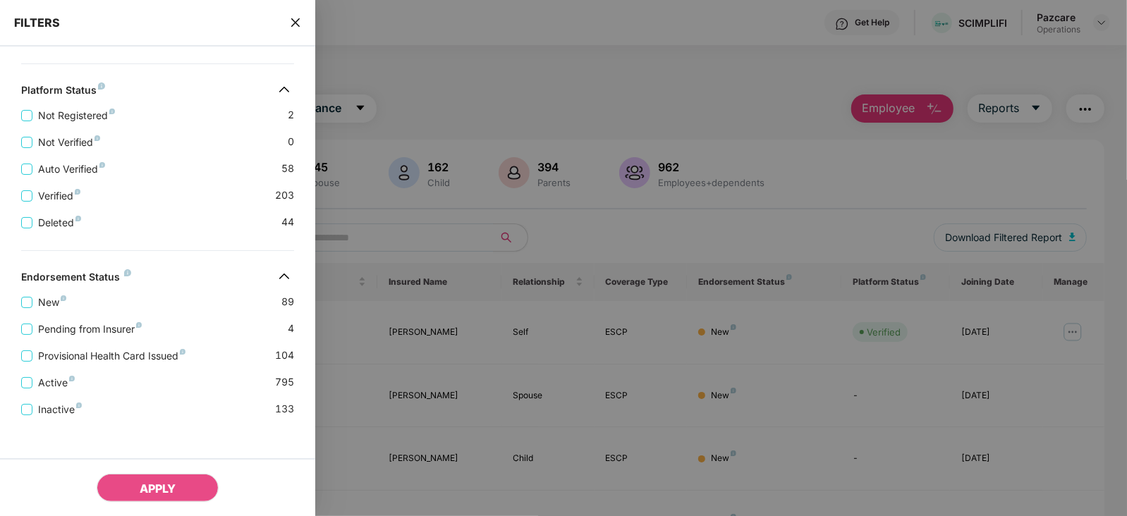
scroll to position [431, 0]
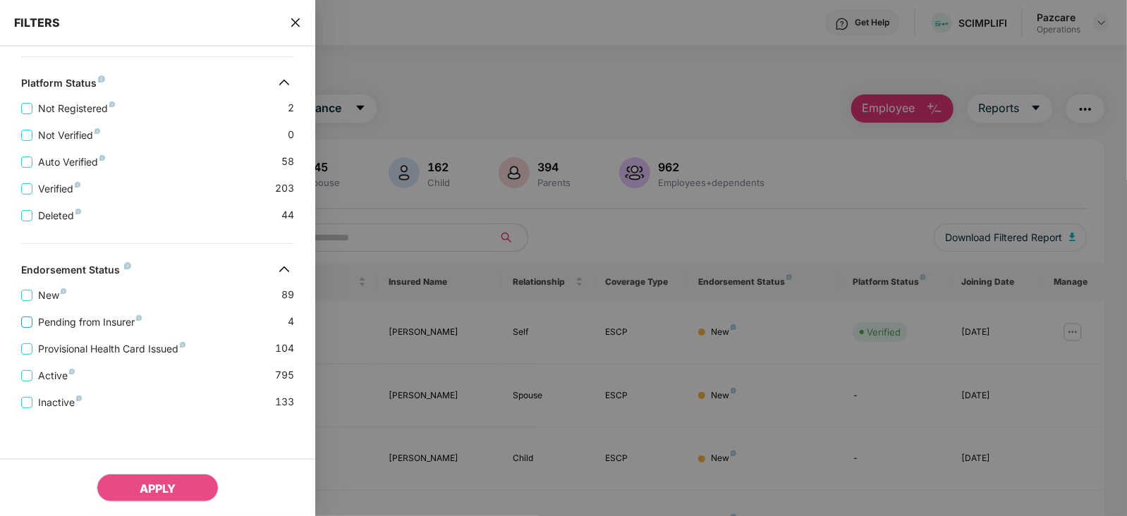
click at [99, 326] on span "Pending from Insurer" at bounding box center [89, 323] width 115 height 16
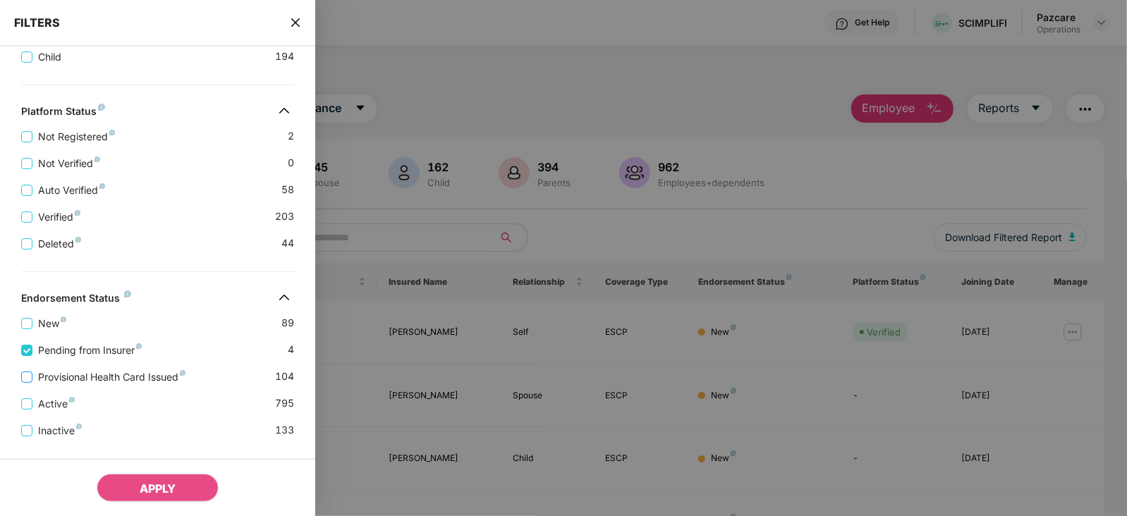
click at [111, 377] on span "Provisional Health Card Issued" at bounding box center [111, 378] width 159 height 16
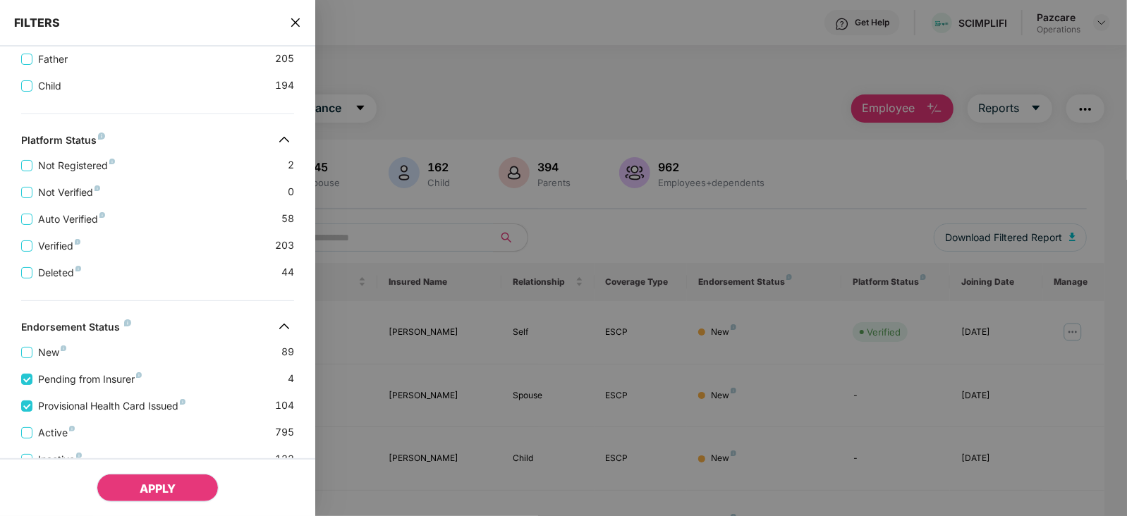
click at [157, 482] on span "APPLY" at bounding box center [158, 489] width 36 height 14
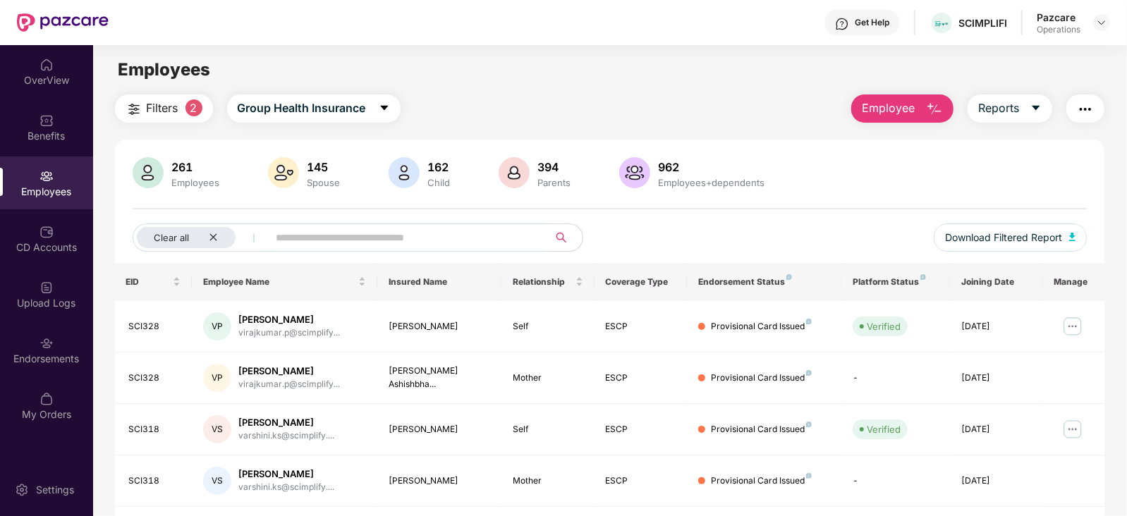
click at [123, 110] on button "Filters 2" at bounding box center [164, 109] width 98 height 28
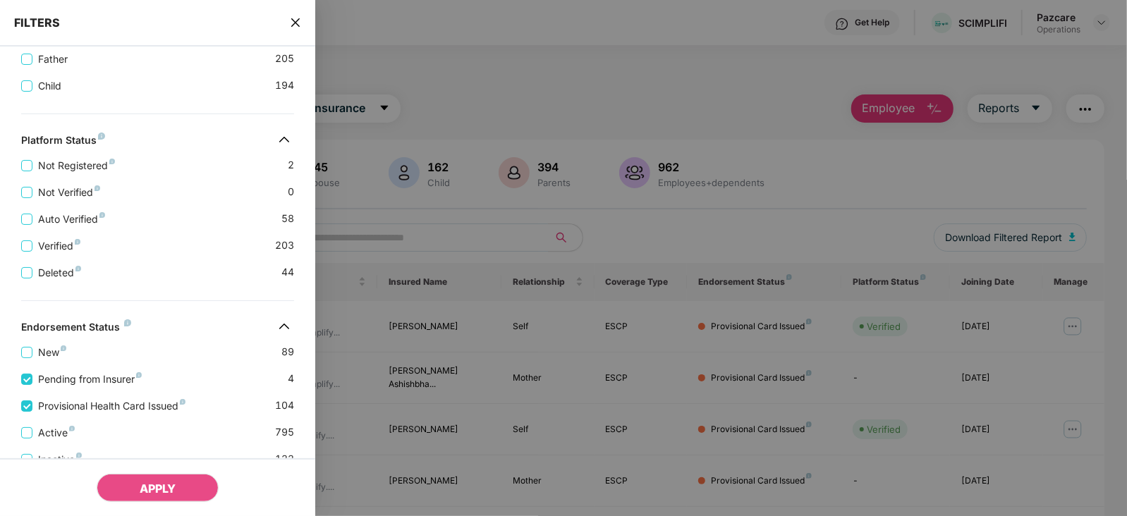
click at [303, 18] on div "FILTERS" at bounding box center [157, 23] width 315 height 47
click at [292, 30] on div "FILTERS" at bounding box center [157, 23] width 315 height 47
click at [300, 27] on icon "close" at bounding box center [295, 22] width 11 height 11
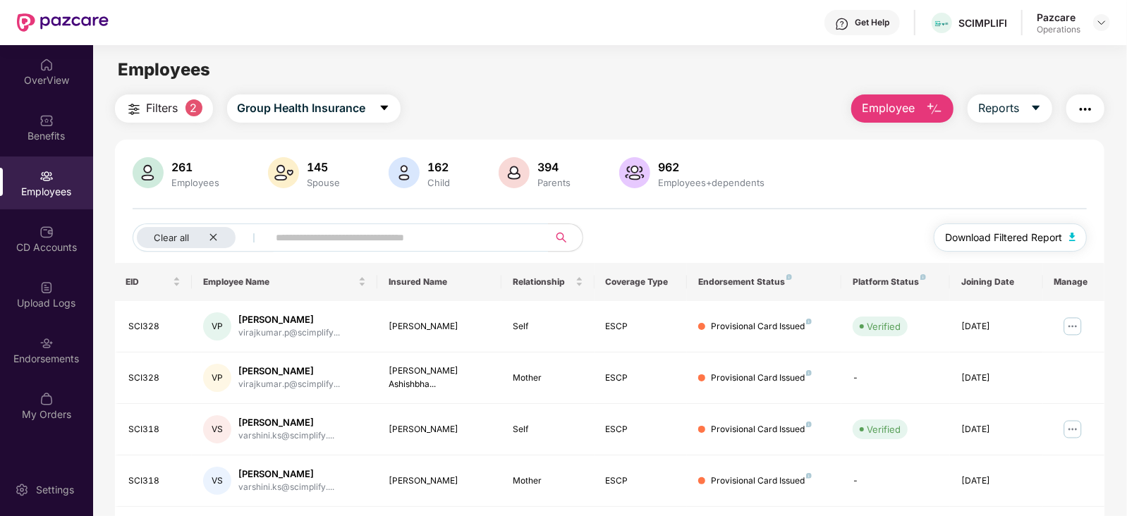
click at [1074, 238] on img "button" at bounding box center [1072, 237] width 7 height 8
click at [350, 243] on input "text" at bounding box center [402, 237] width 253 height 21
click at [220, 237] on div "Clear all" at bounding box center [186, 237] width 99 height 21
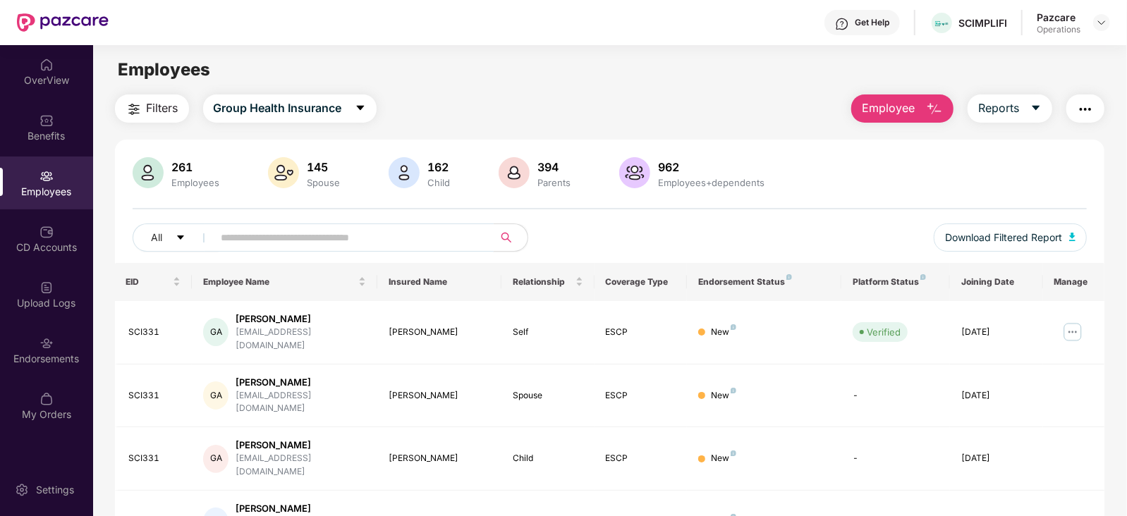
click at [274, 227] on input "text" at bounding box center [347, 237] width 253 height 21
paste input "***"
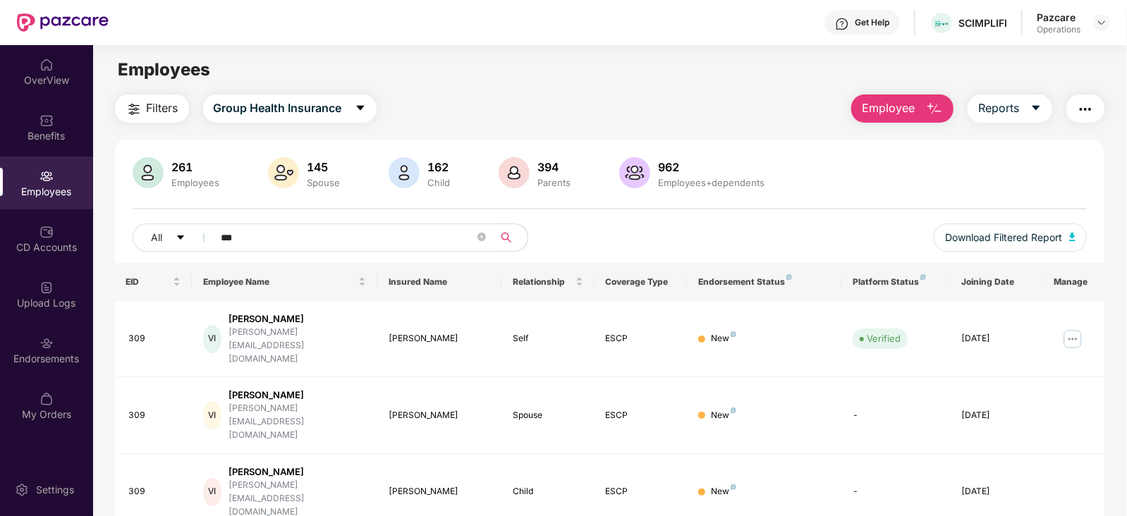
type input "***"
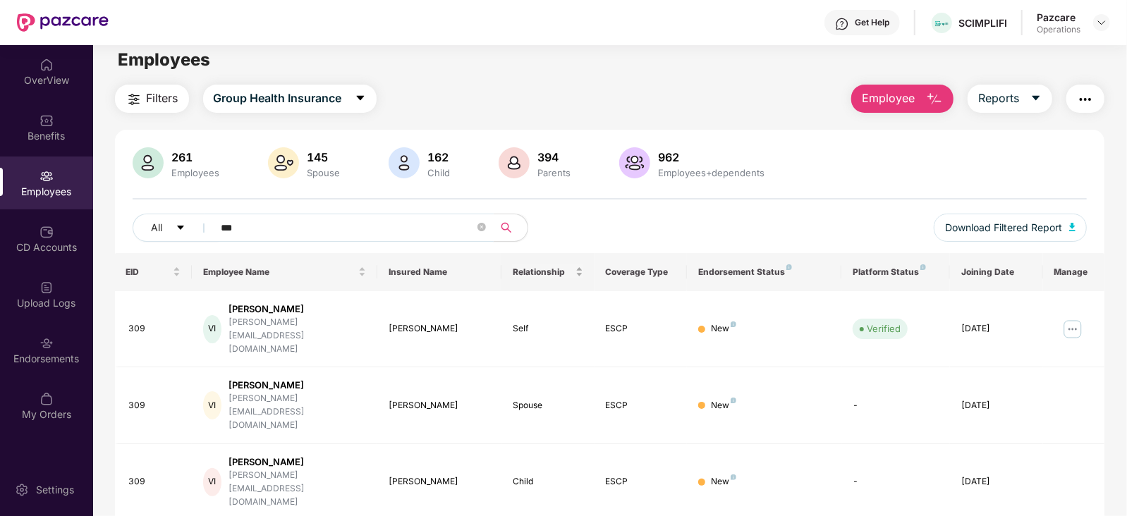
scroll to position [0, 0]
